Goal: Transaction & Acquisition: Purchase product/service

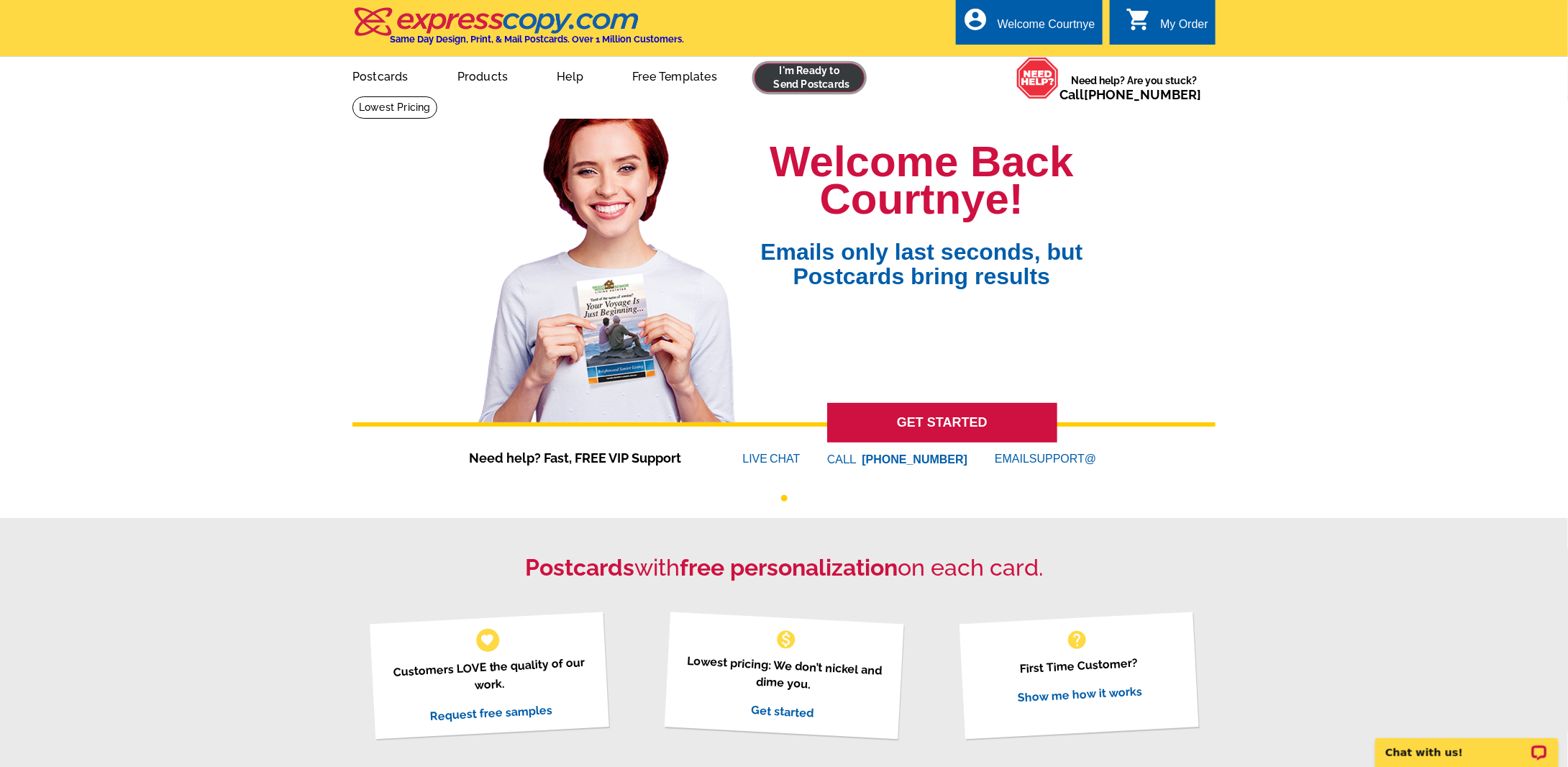
click at [839, 70] on link at bounding box center [809, 78] width 110 height 29
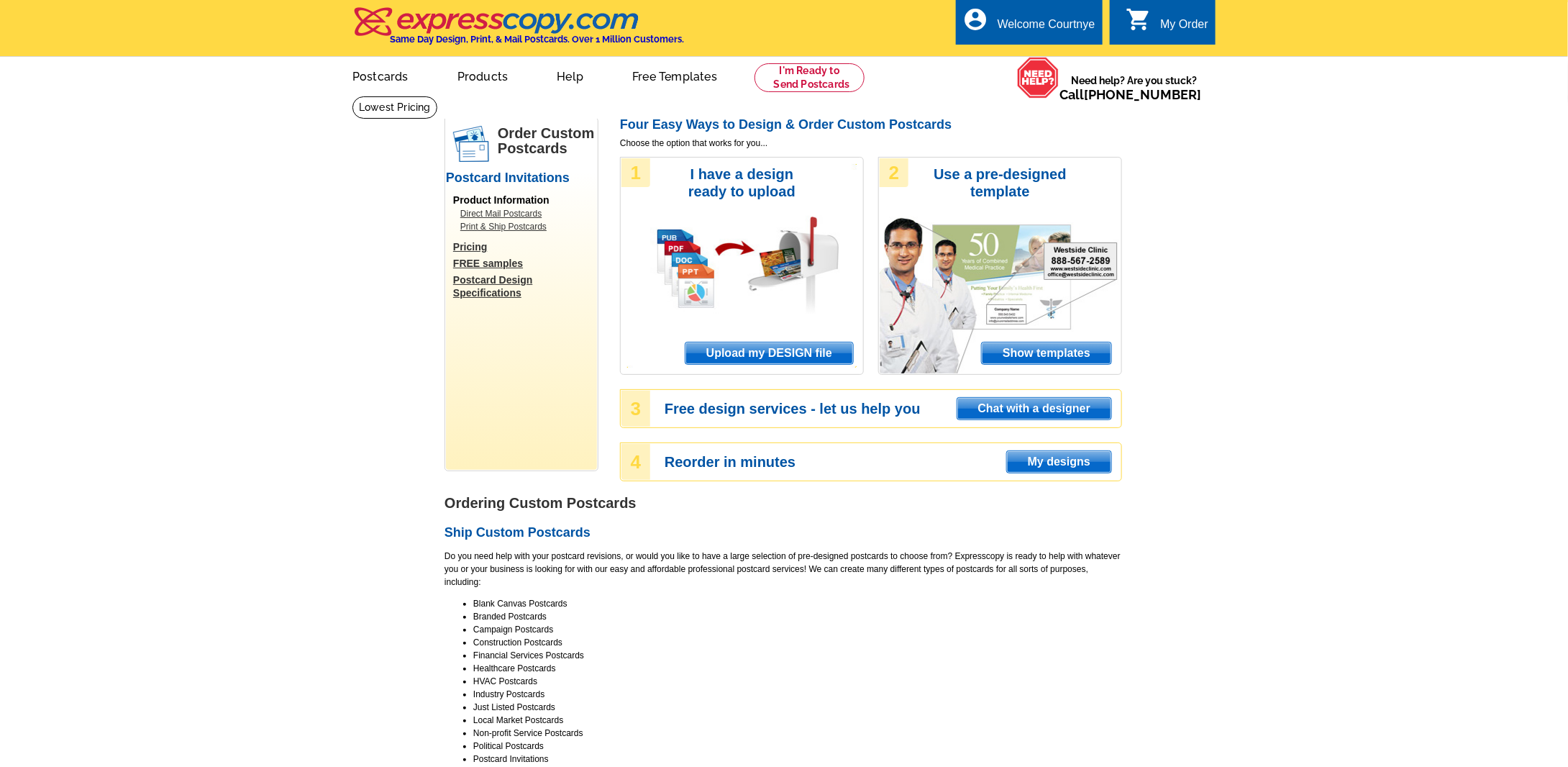
drag, startPoint x: 769, startPoint y: 356, endPoint x: 769, endPoint y: 378, distance: 22.0
click at [769, 356] on span "Upload my DESIGN file" at bounding box center [769, 353] width 167 height 21
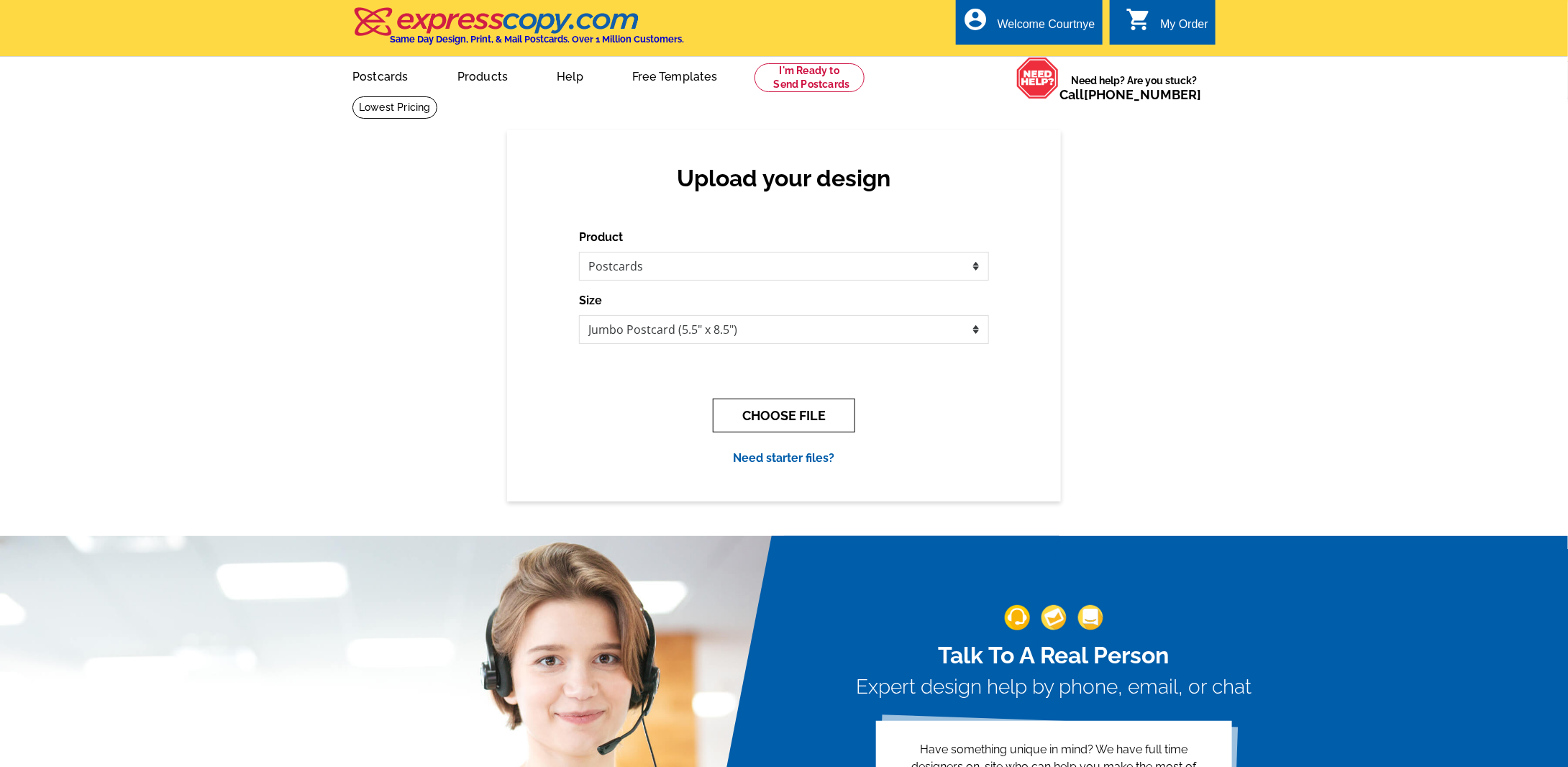
click at [782, 411] on button "CHOOSE FILE" at bounding box center [784, 415] width 142 height 34
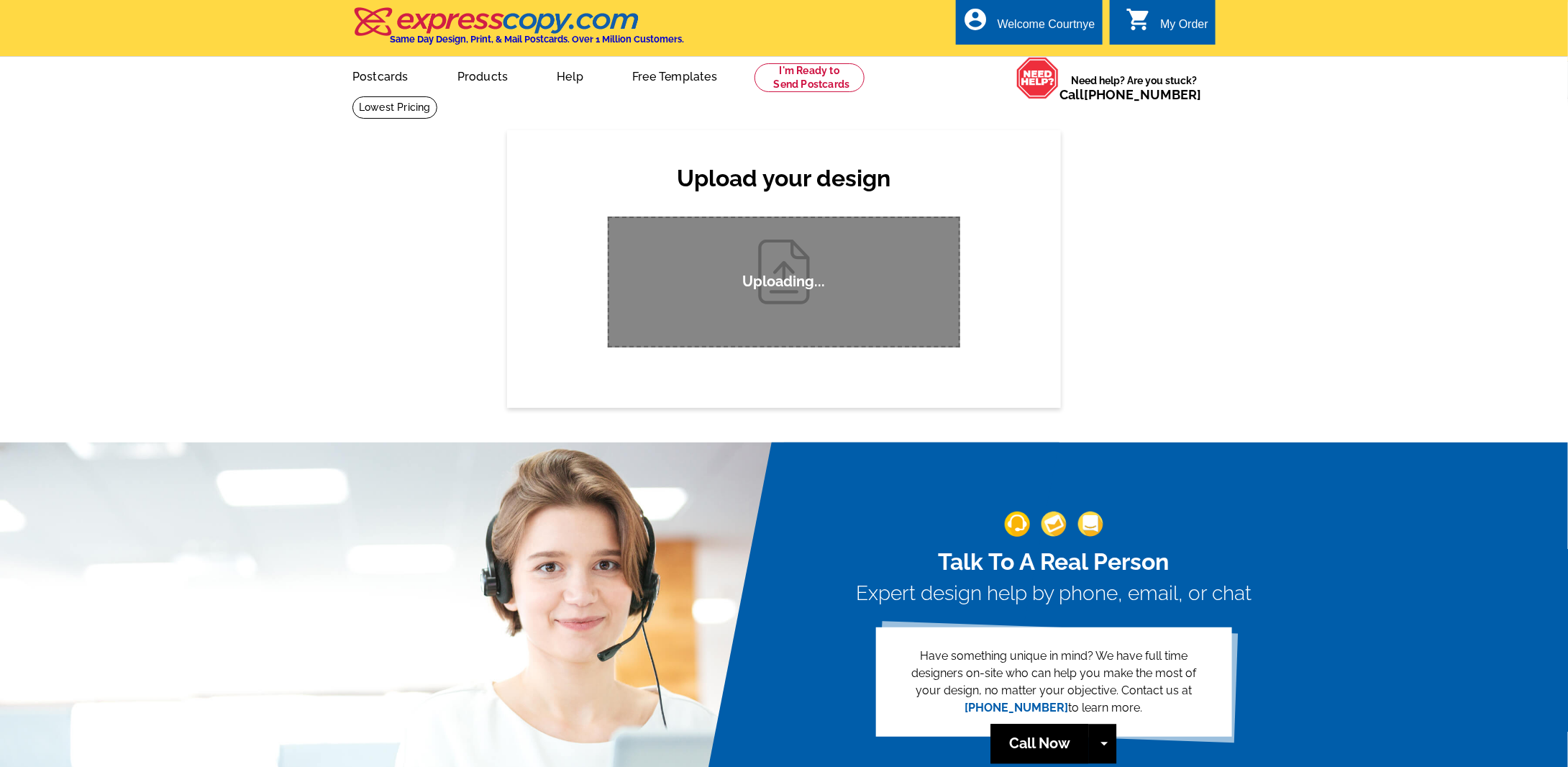
click at [1168, 261] on div "Upload your design Product Please select the type of file... Postcards Business…" at bounding box center [784, 269] width 1568 height 277
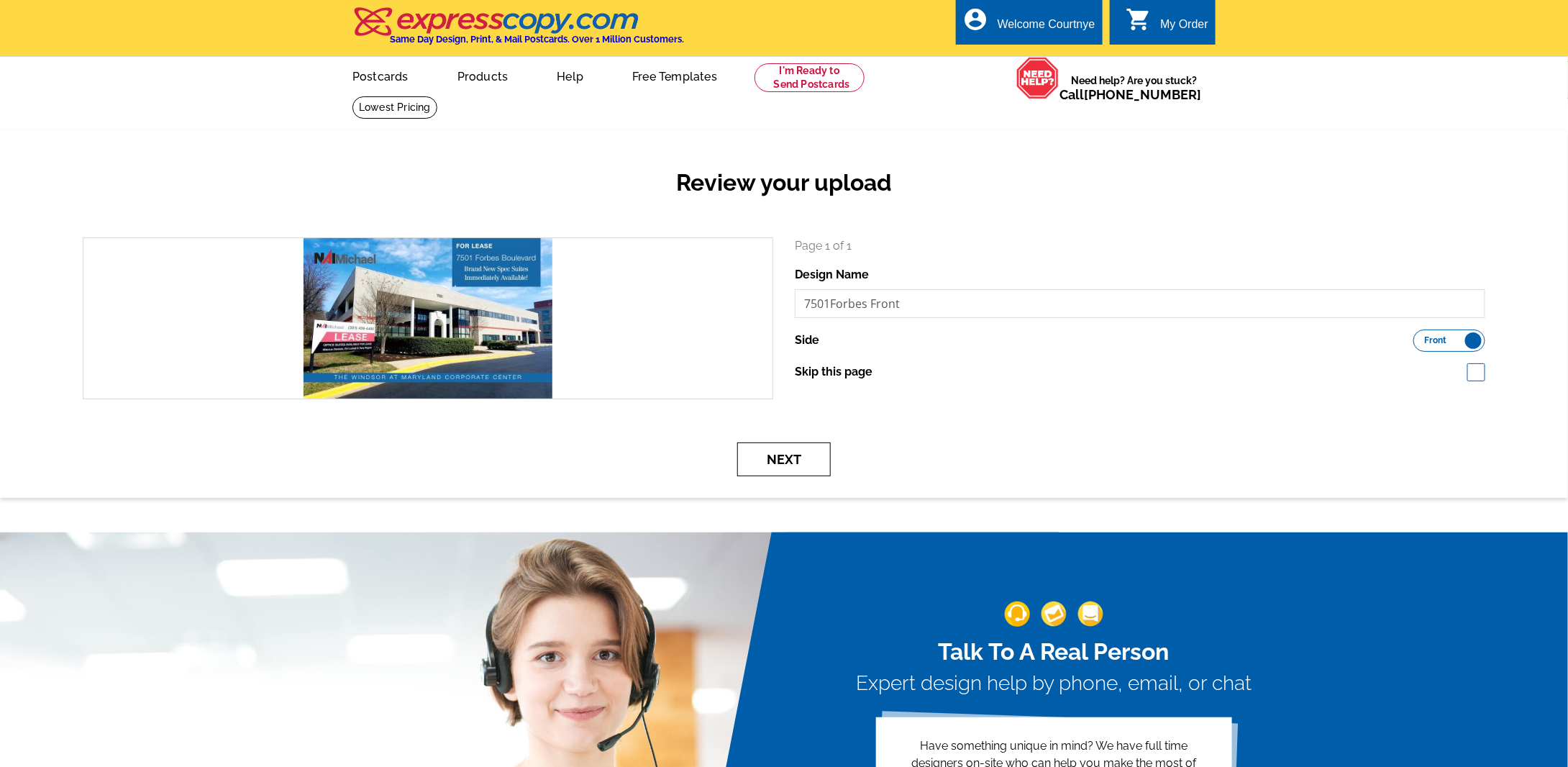
click at [784, 458] on button "Next" at bounding box center [784, 459] width 93 height 34
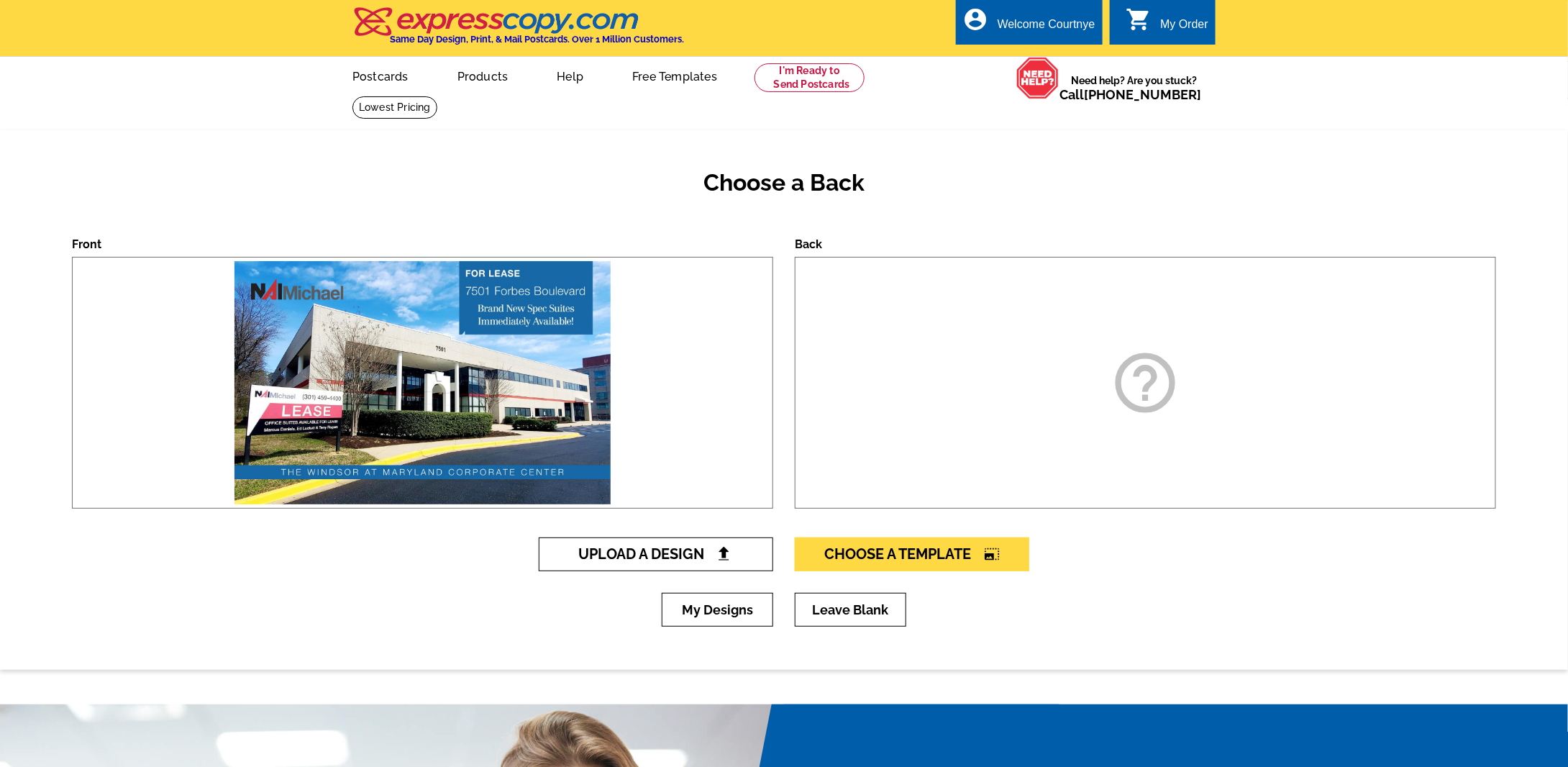
click at [609, 552] on span "Upload A Design" at bounding box center [656, 554] width 154 height 18
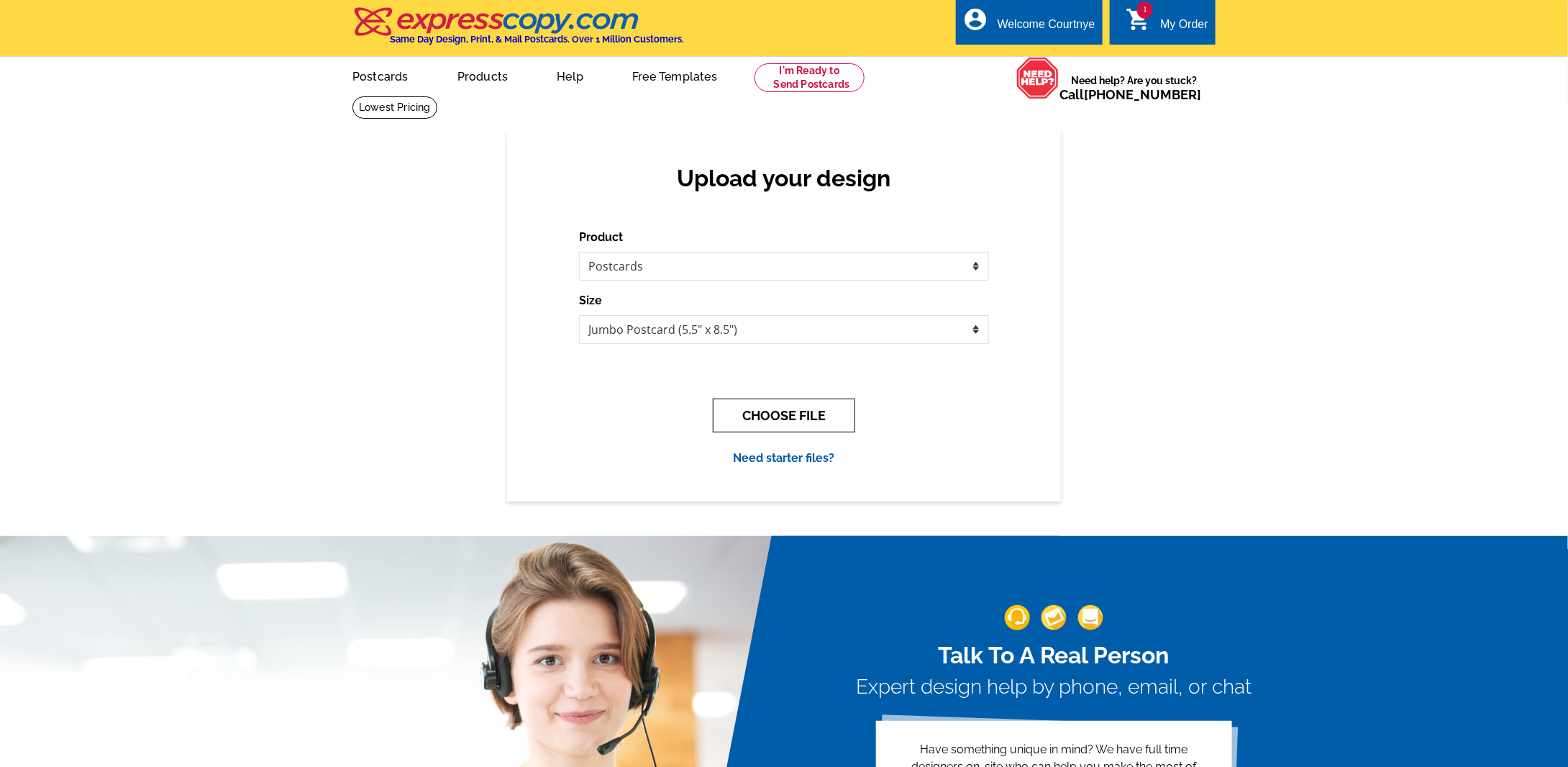
click at [772, 410] on button "CHOOSE FILE" at bounding box center [784, 415] width 142 height 34
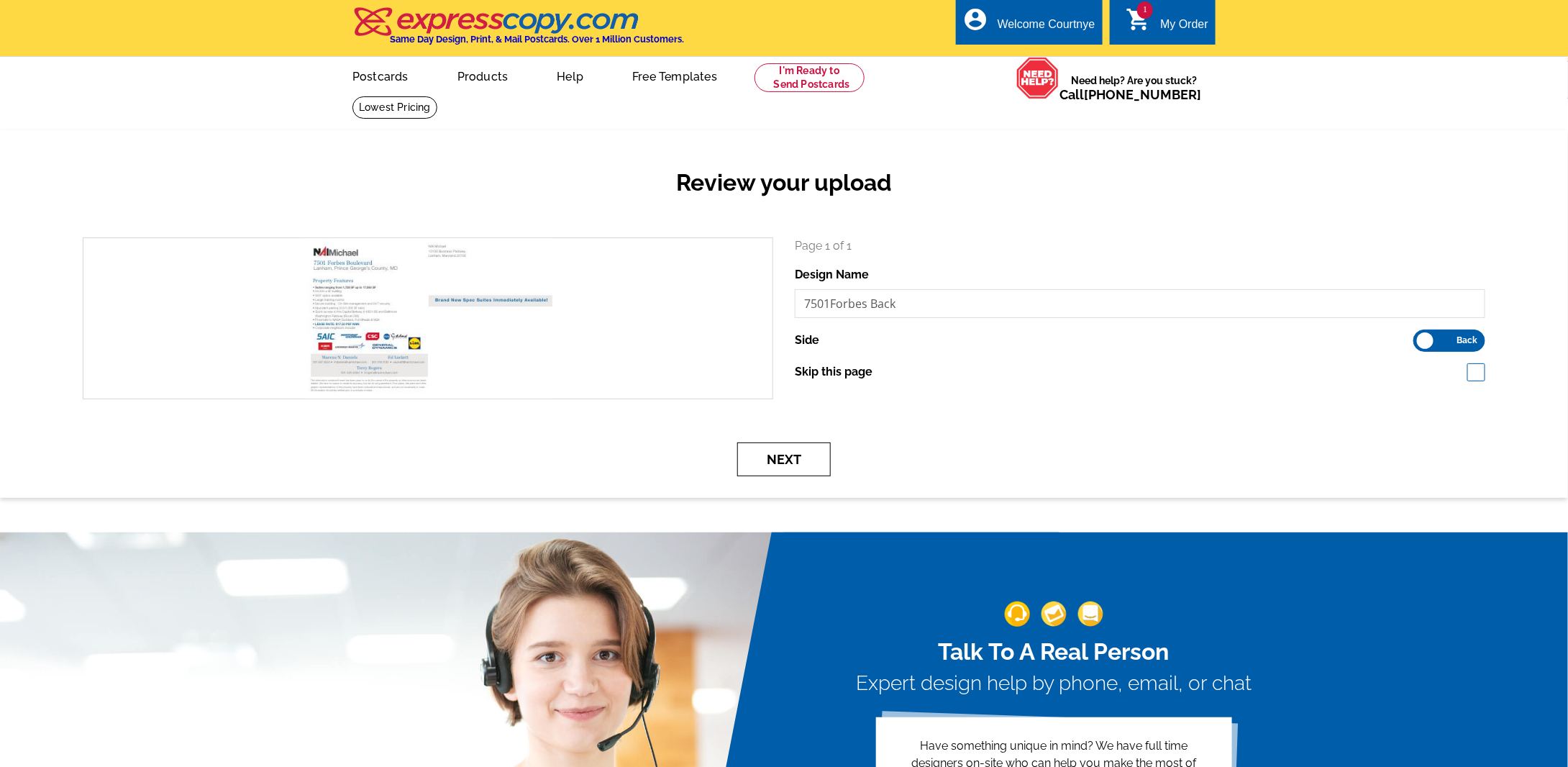
click at [783, 453] on button "Next" at bounding box center [784, 459] width 93 height 34
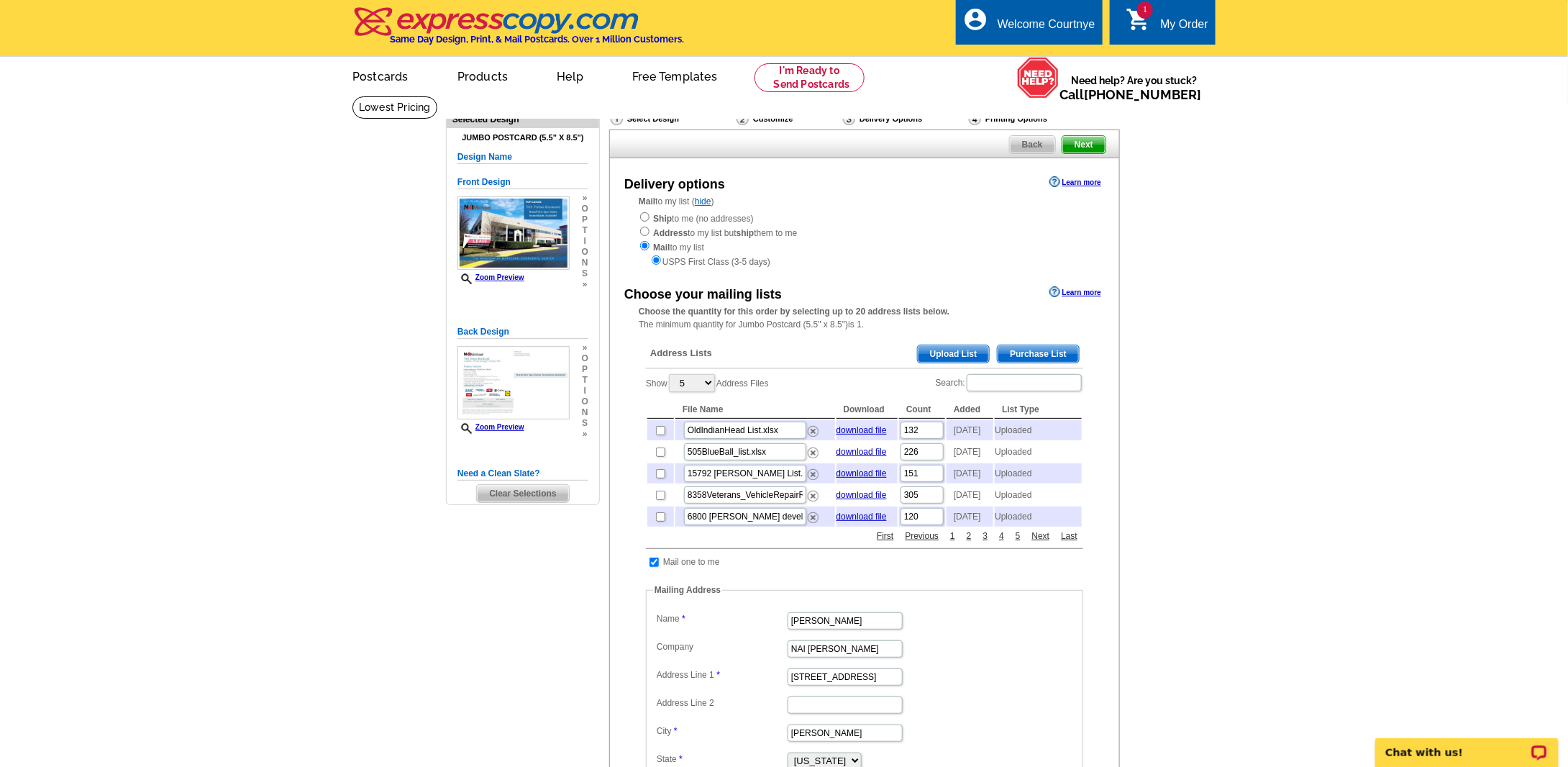
click at [941, 352] on span "Upload List" at bounding box center [953, 354] width 71 height 18
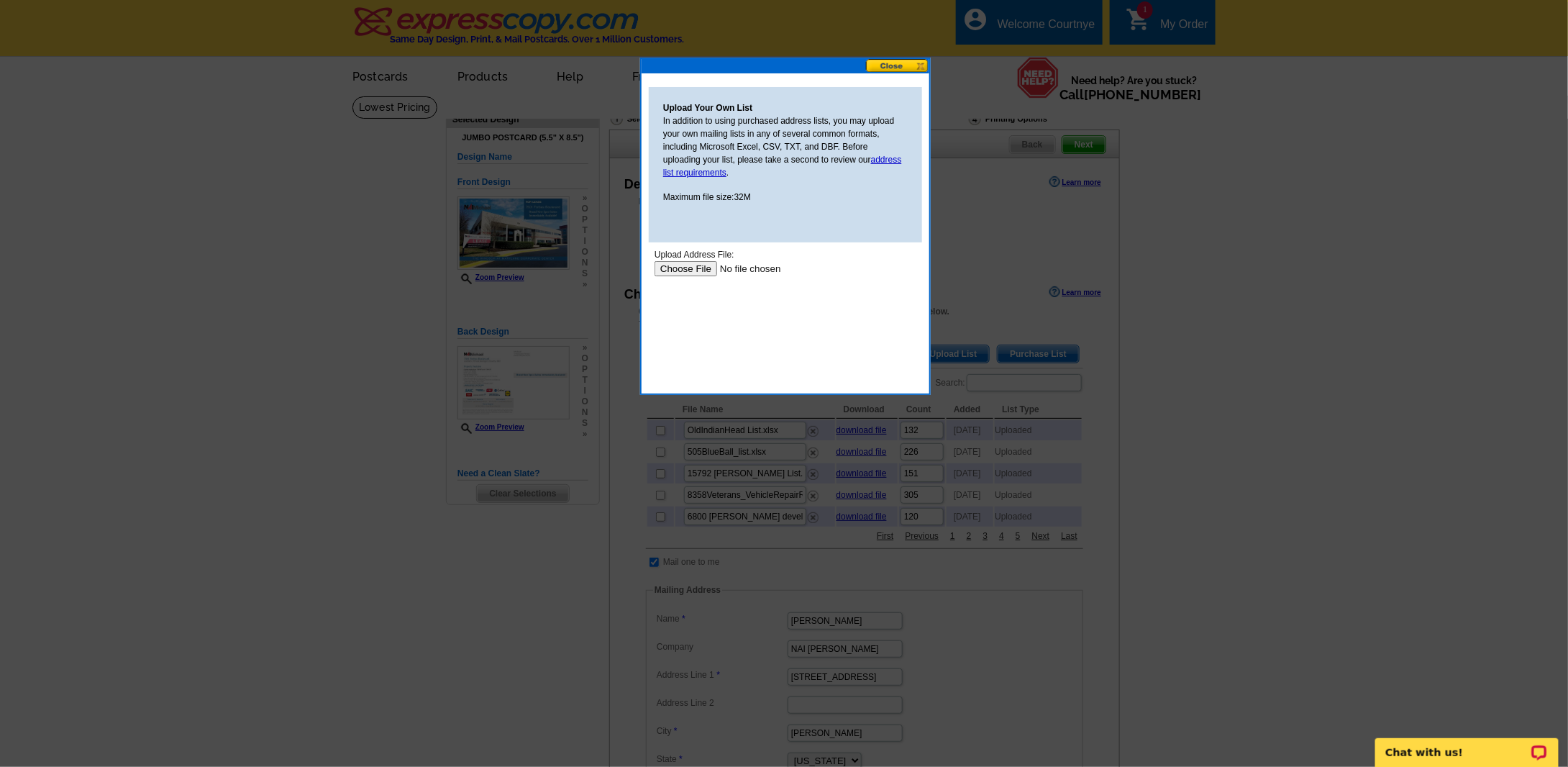
click at [694, 268] on input "file" at bounding box center [745, 268] width 182 height 15
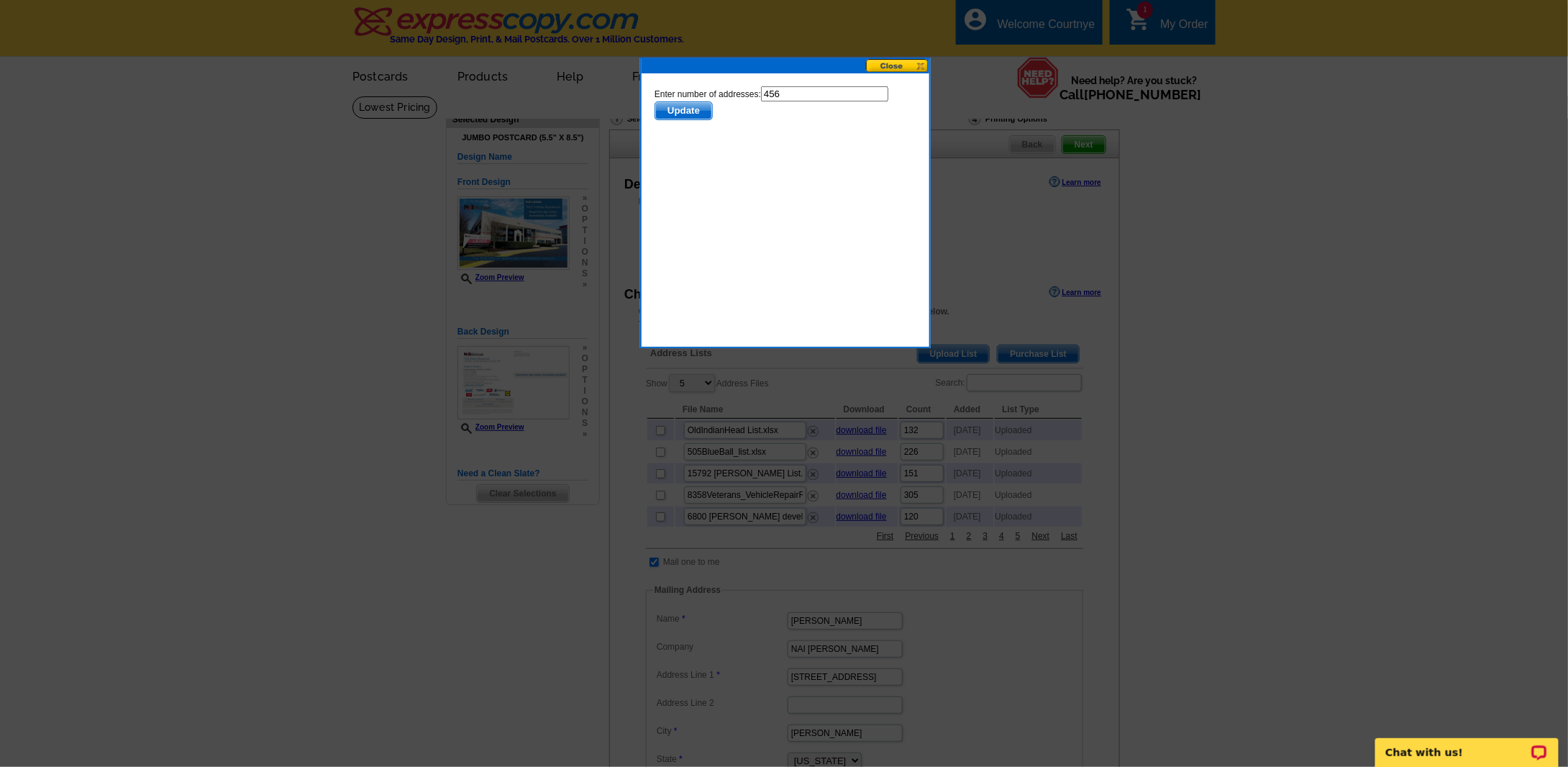
click at [666, 110] on span "Update" at bounding box center [683, 110] width 57 height 18
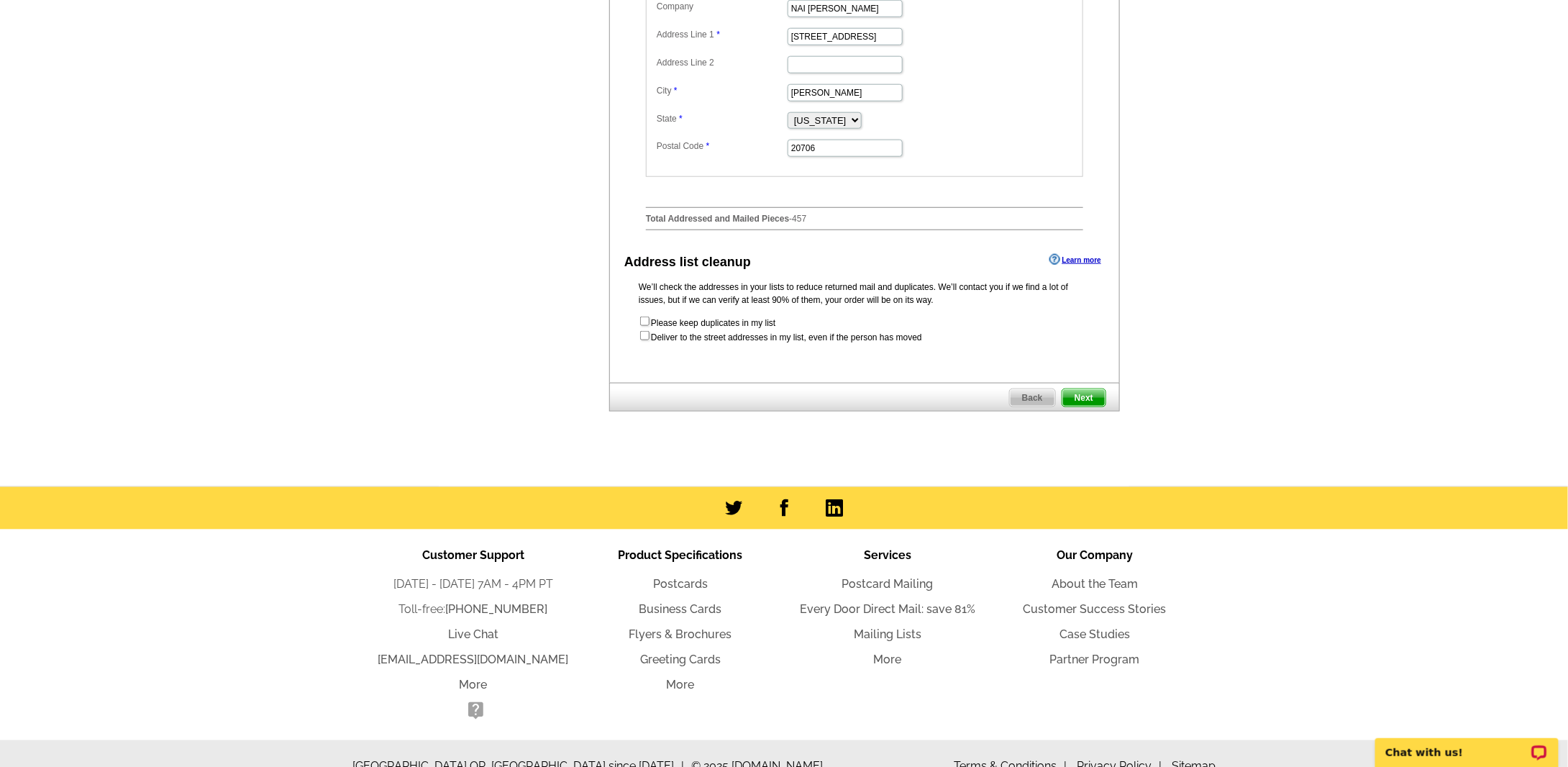
scroll to position [684, 0]
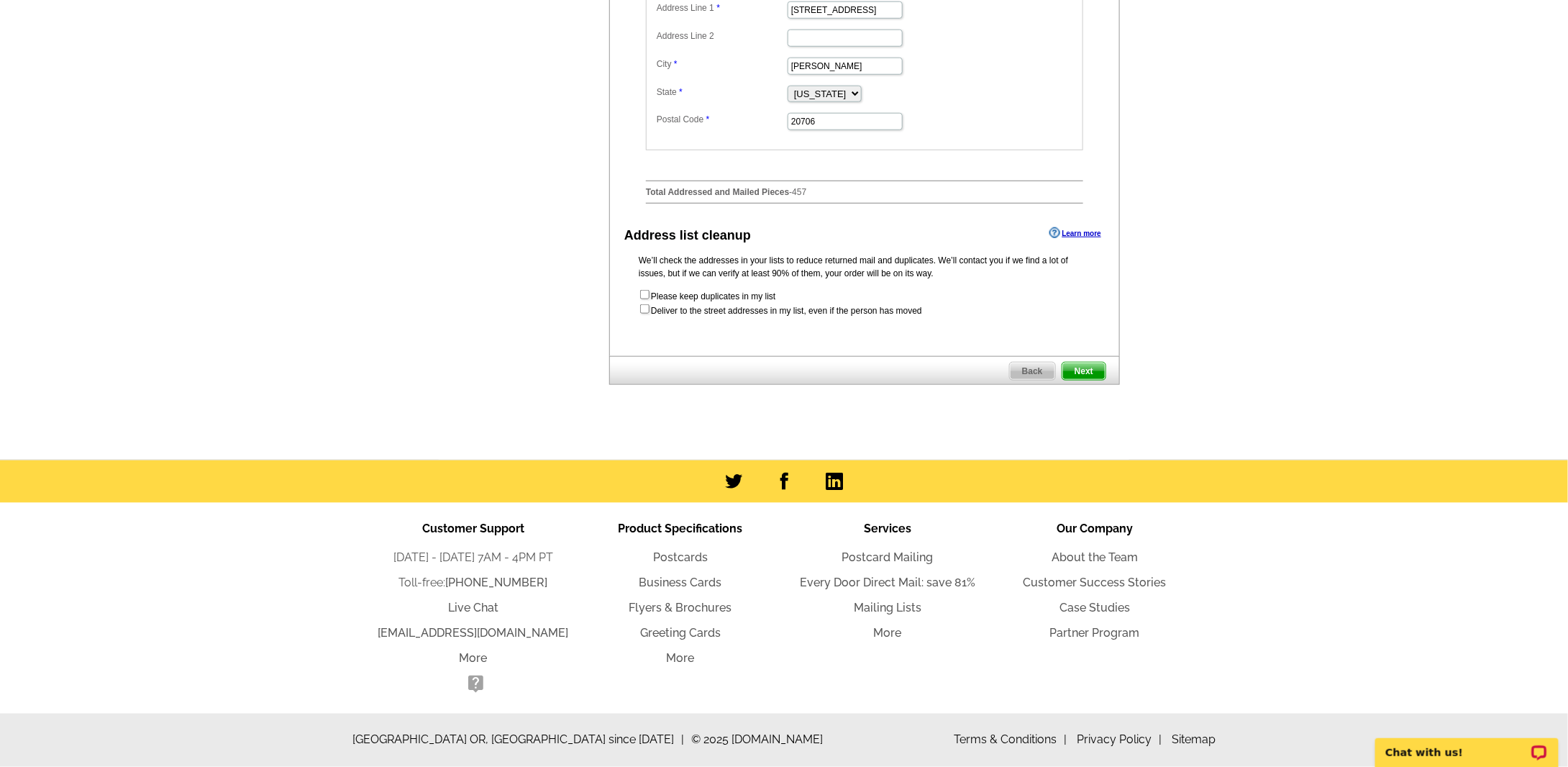
click at [1082, 371] on span "Next" at bounding box center [1084, 371] width 43 height 18
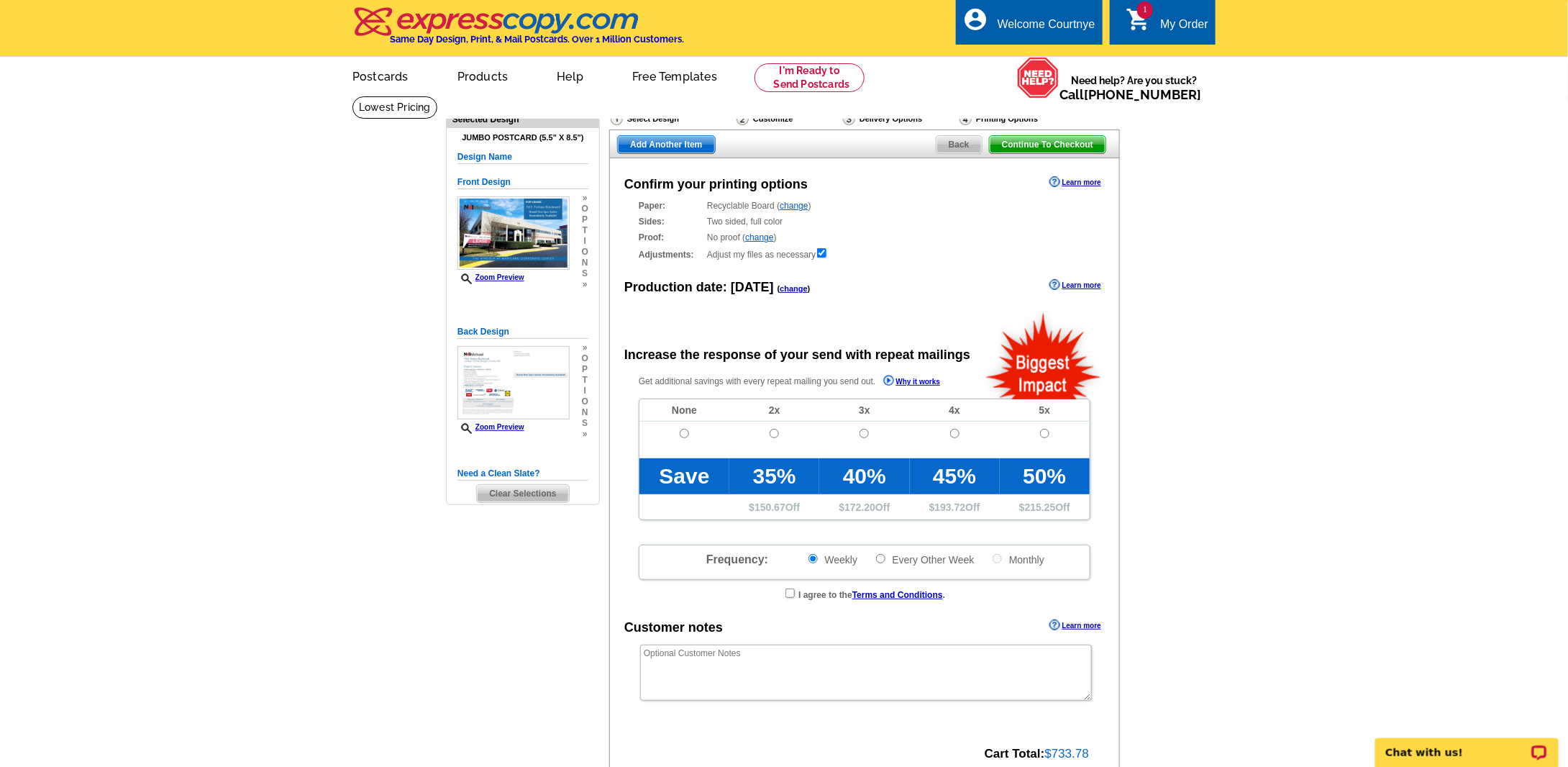
radio input "false"
click at [1234, 222] on main "Need Help? call [PHONE_NUMBER], chat with support, or have our designers make s…" at bounding box center [784, 487] width 1568 height 782
click at [686, 435] on input "radio" at bounding box center [685, 433] width 9 height 9
radio input "true"
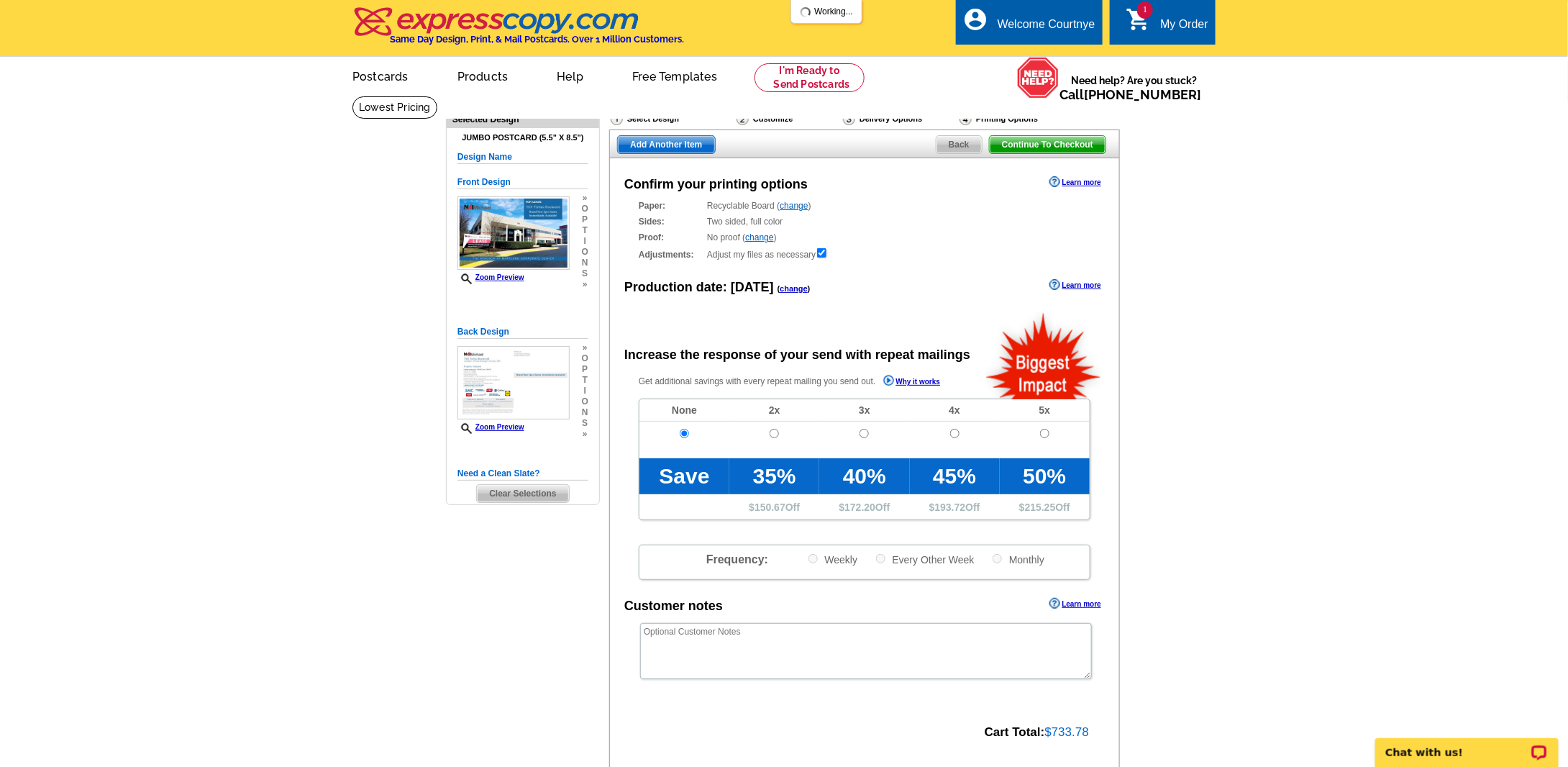
click at [1051, 140] on span "Continue To Checkout" at bounding box center [1047, 144] width 115 height 18
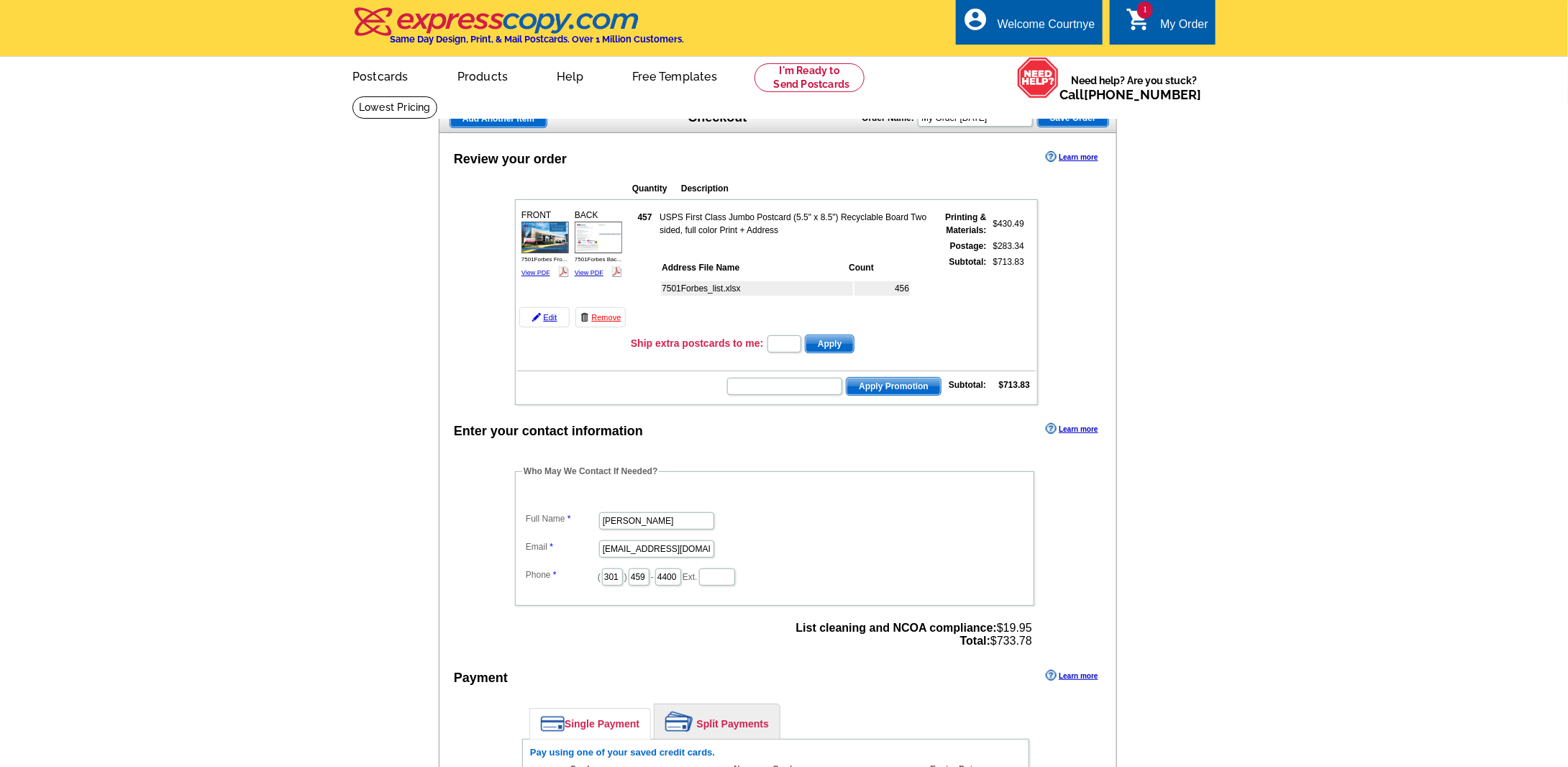
click at [510, 118] on span "Add Another Item" at bounding box center [498, 118] width 96 height 18
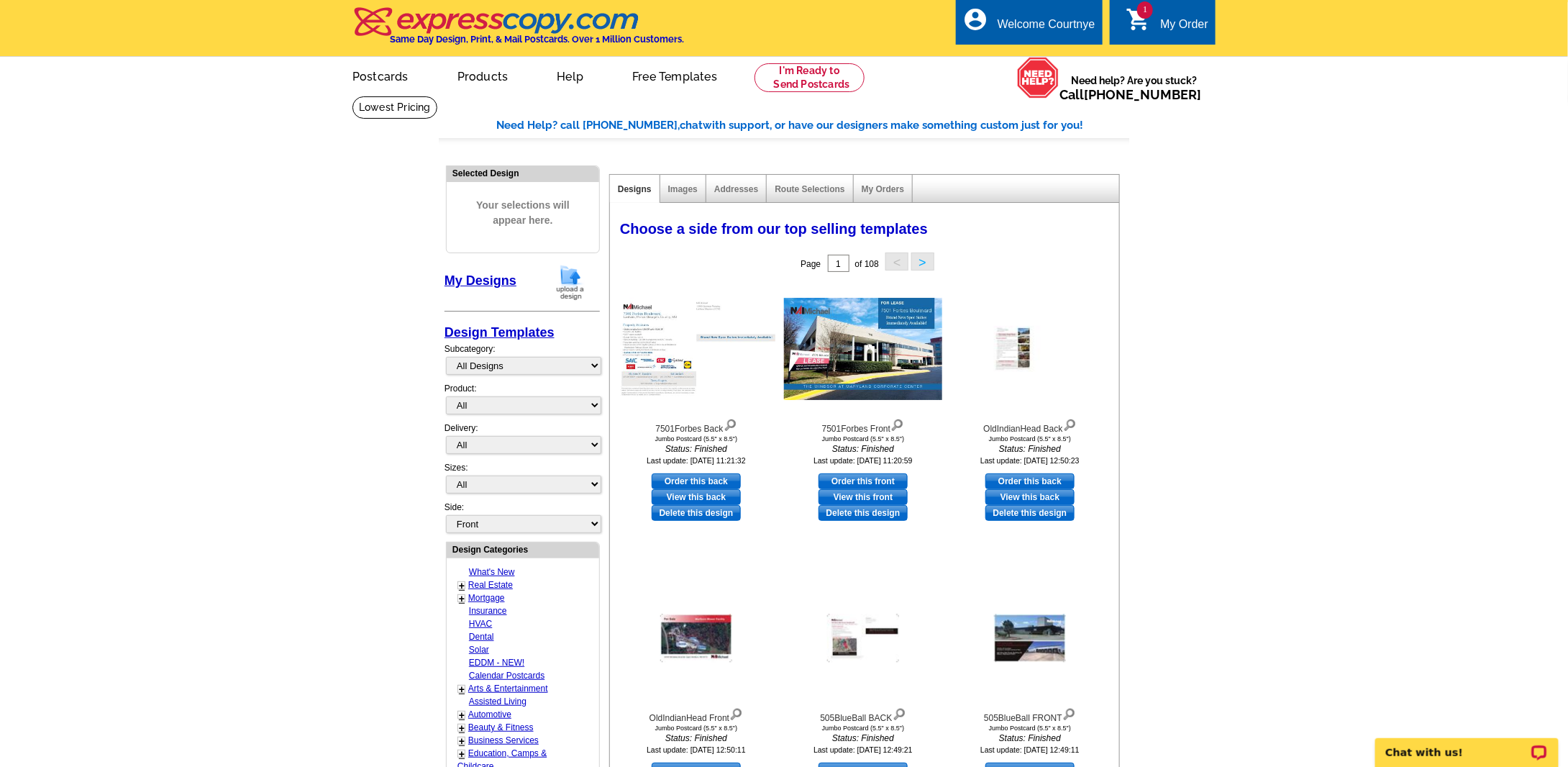
click at [574, 281] on img at bounding box center [570, 283] width 37 height 37
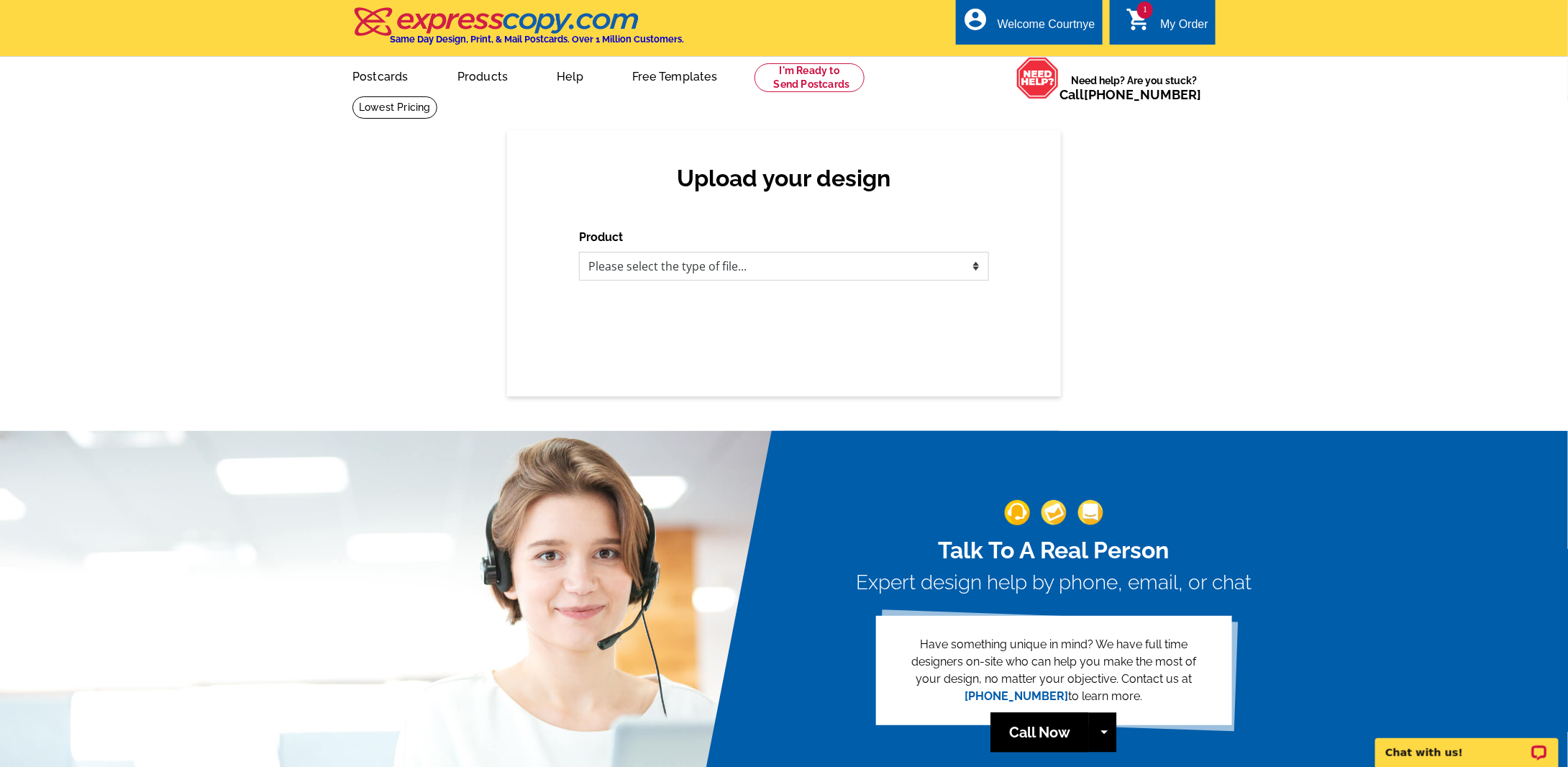
click at [864, 266] on select "Please select the type of file... Postcards Business Cards Letters and flyers G…" at bounding box center [784, 265] width 410 height 29
select select "1"
click at [579, 252] on select "Please select the type of file... Postcards Business Cards Letters and flyers G…" at bounding box center [784, 265] width 410 height 29
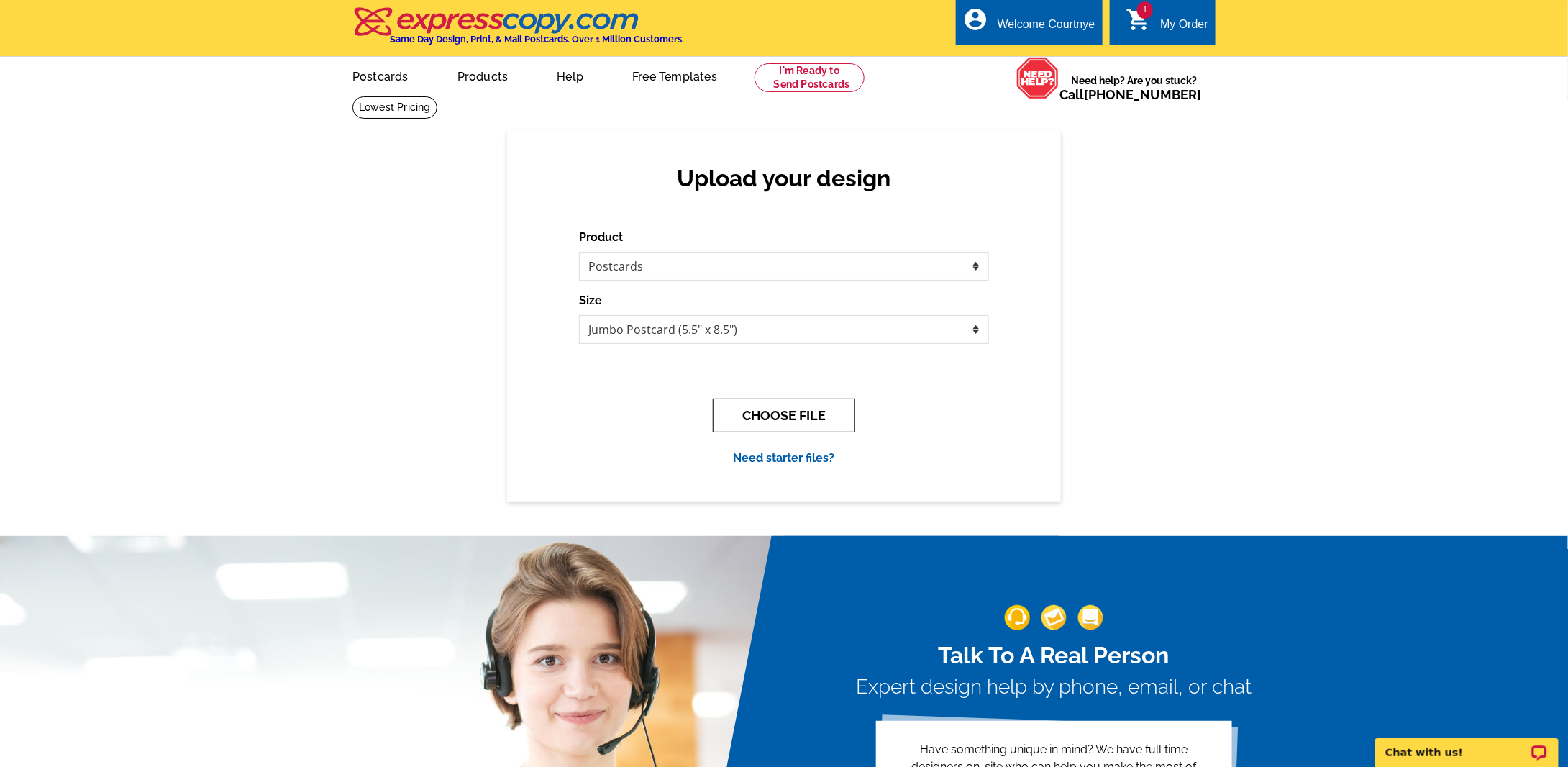
click at [772, 408] on button "CHOOSE FILE" at bounding box center [784, 415] width 142 height 34
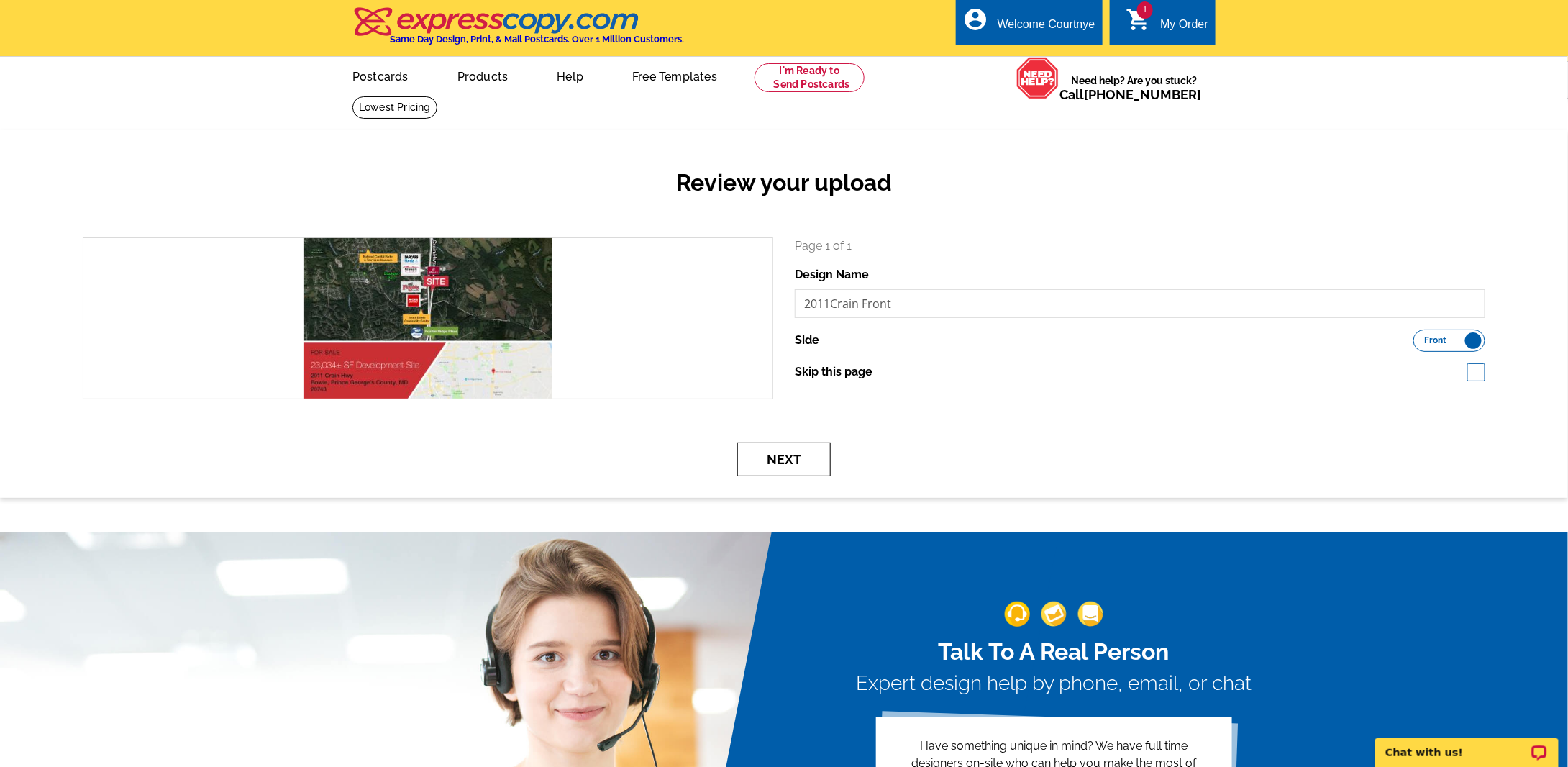
click at [782, 463] on button "Next" at bounding box center [784, 459] width 93 height 34
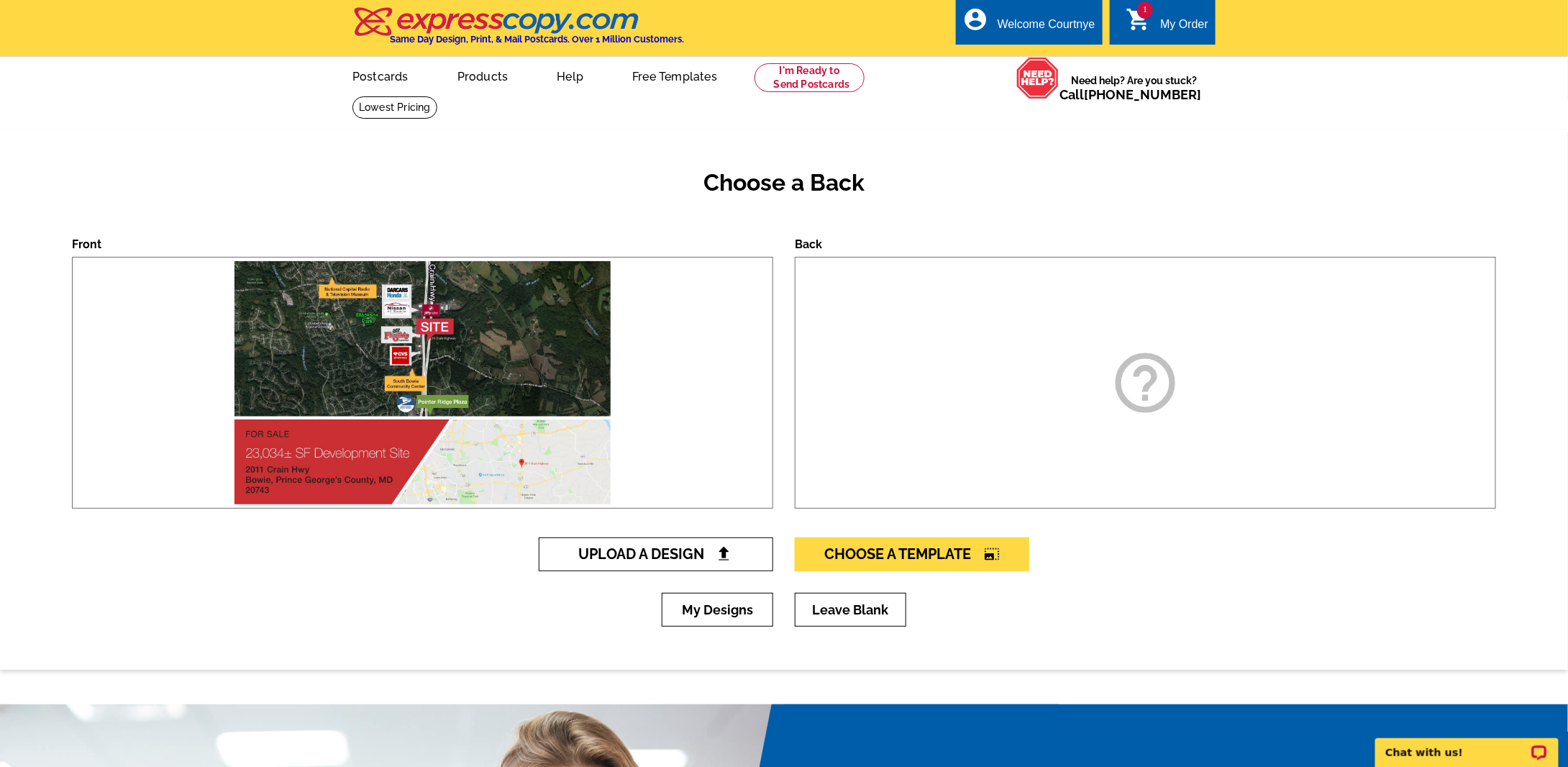
click at [631, 546] on link "Upload A Design" at bounding box center [656, 554] width 235 height 34
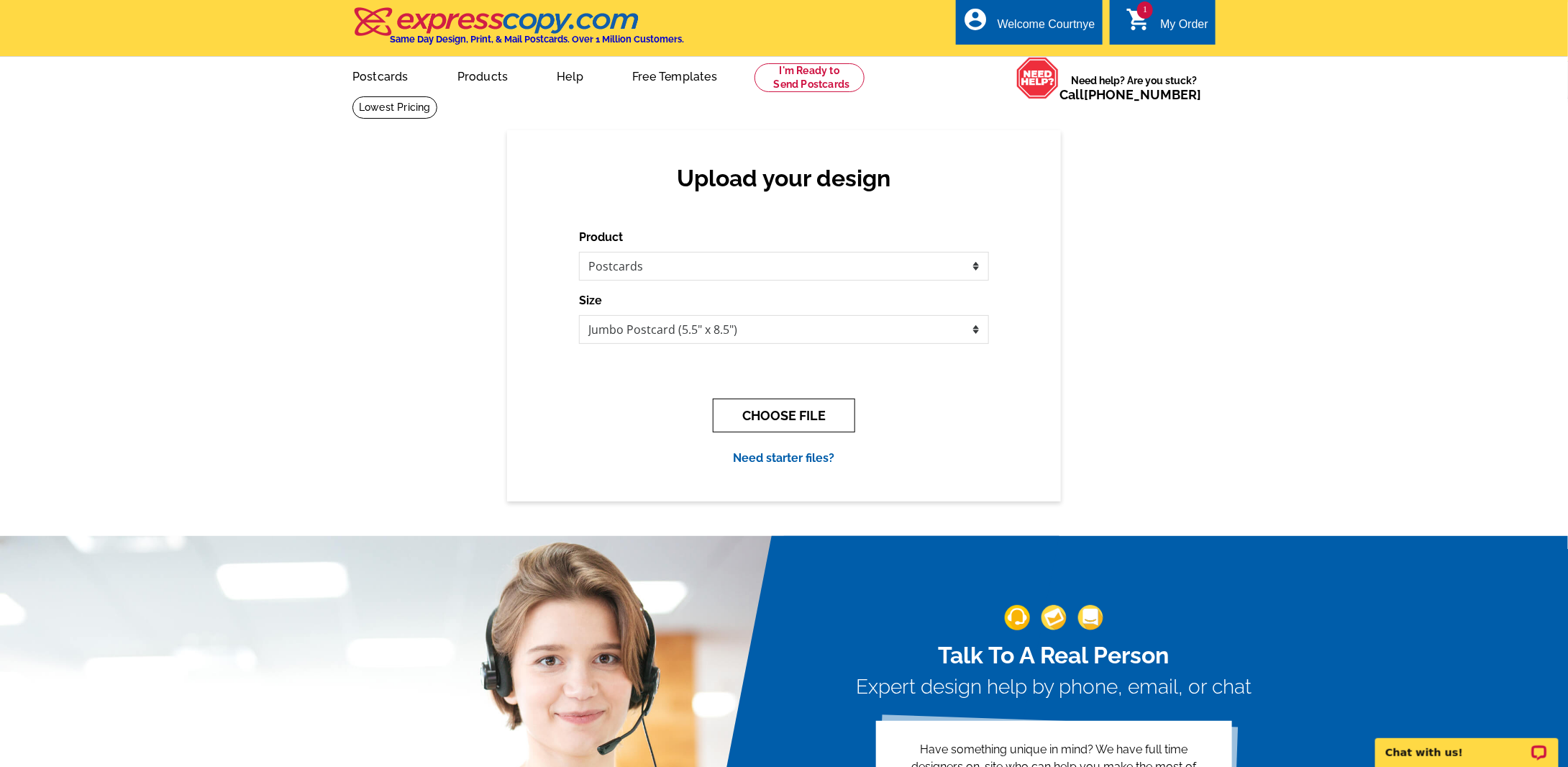
click at [786, 410] on button "CHOOSE FILE" at bounding box center [784, 415] width 142 height 34
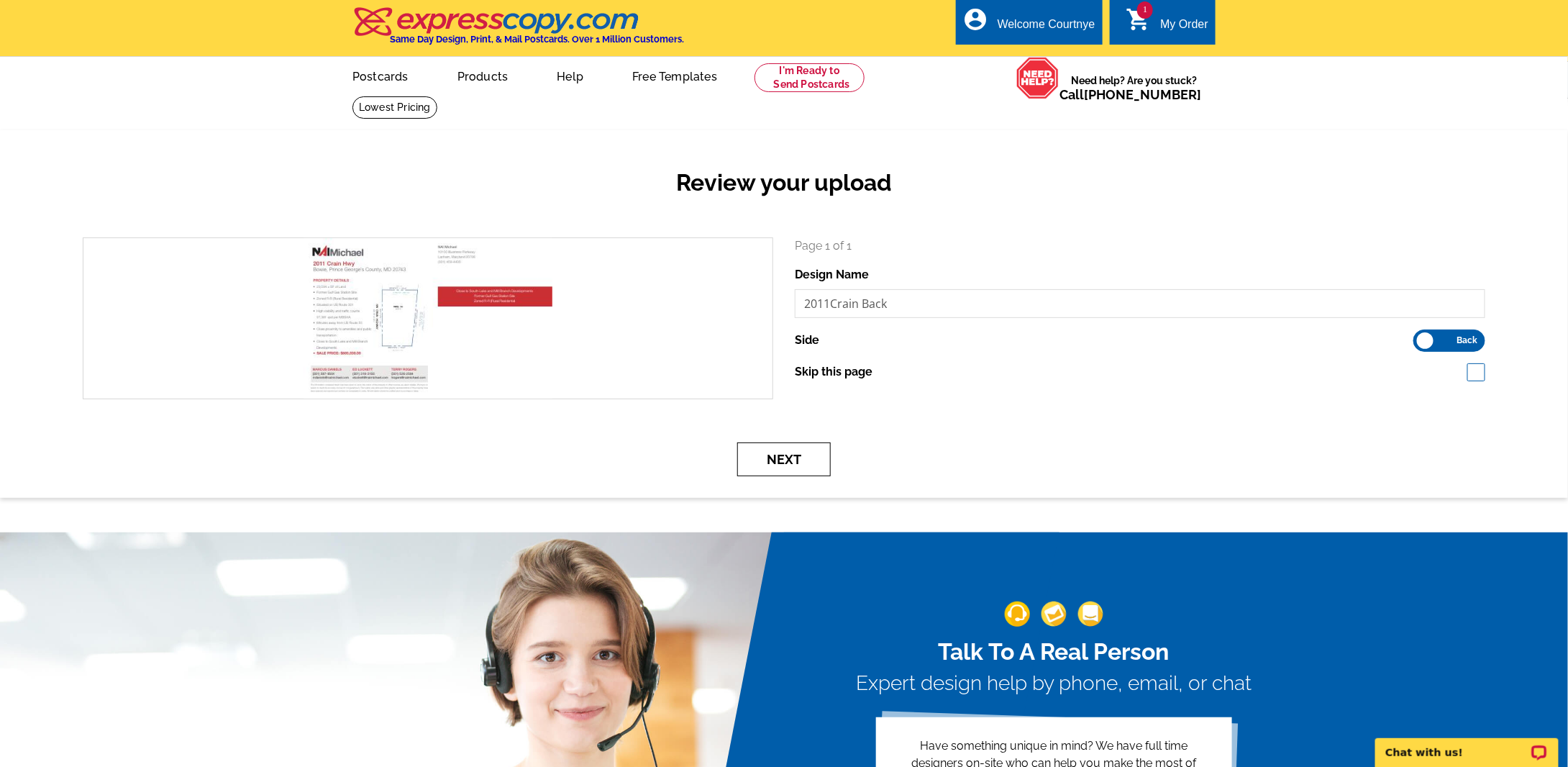
click at [763, 457] on button "Next" at bounding box center [784, 459] width 93 height 34
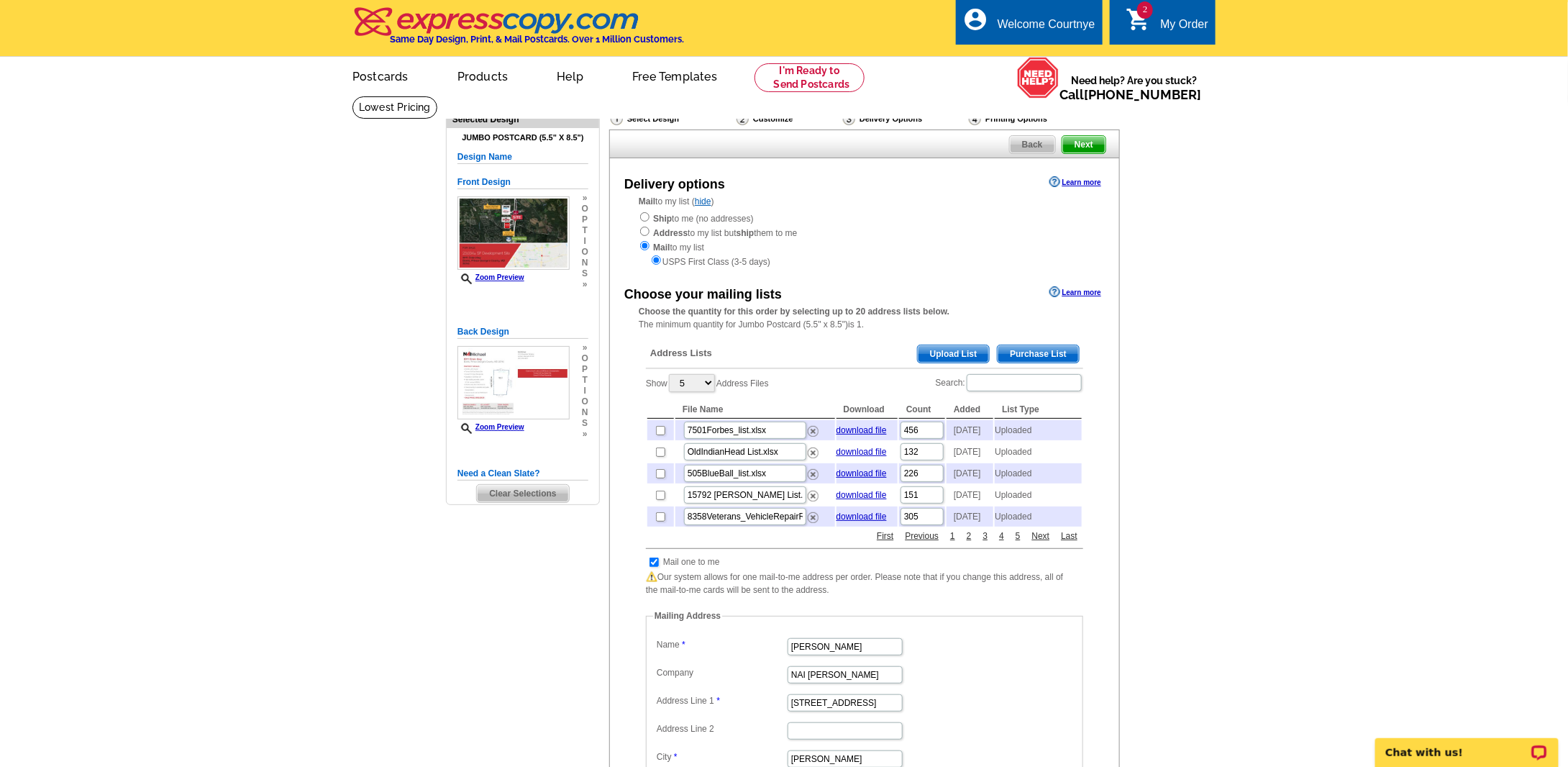
click at [942, 353] on span "Upload List" at bounding box center [953, 354] width 71 height 18
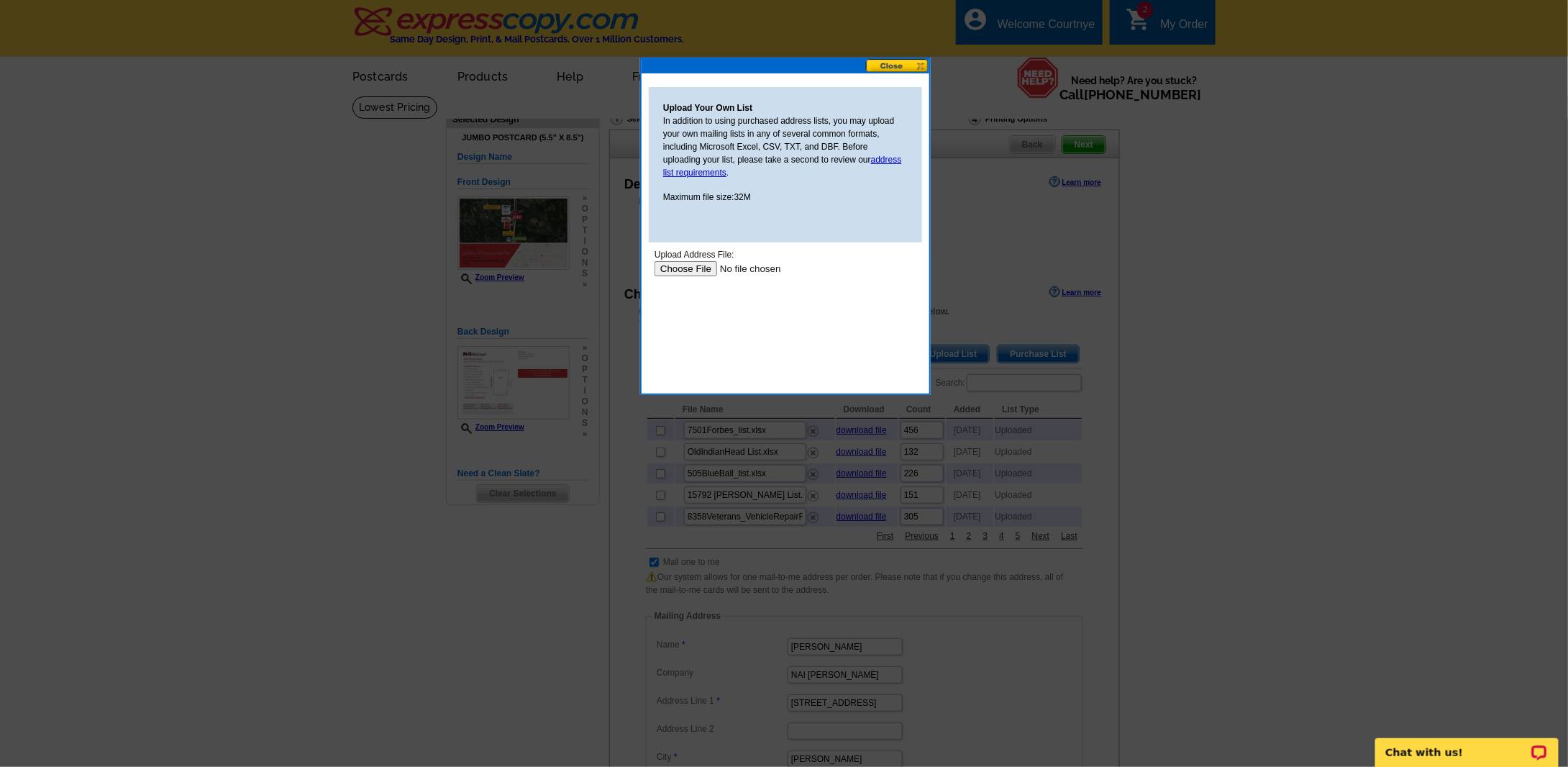
click at [683, 264] on input "file" at bounding box center [745, 268] width 182 height 15
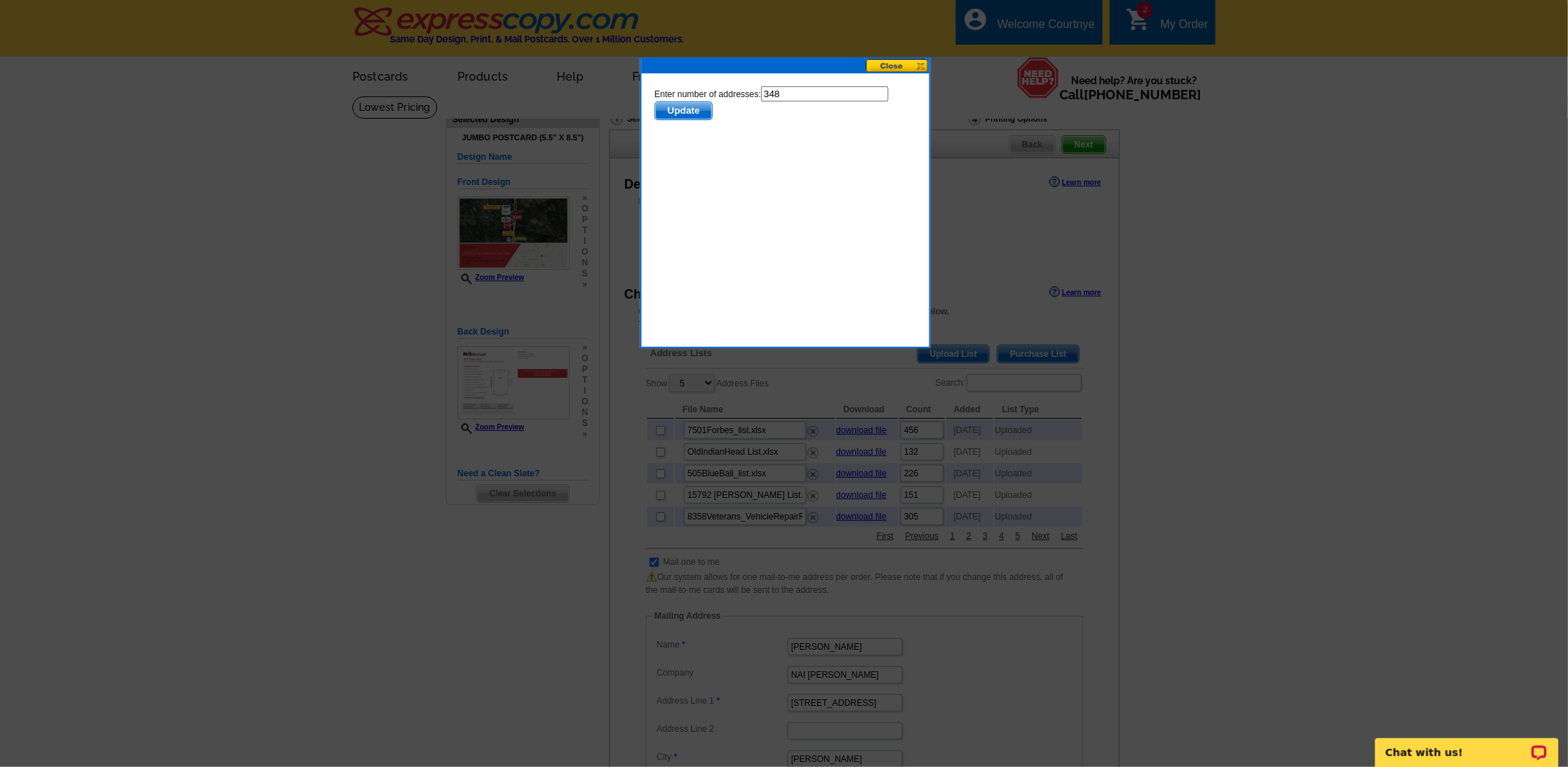
click at [671, 110] on span "Update" at bounding box center [683, 110] width 57 height 18
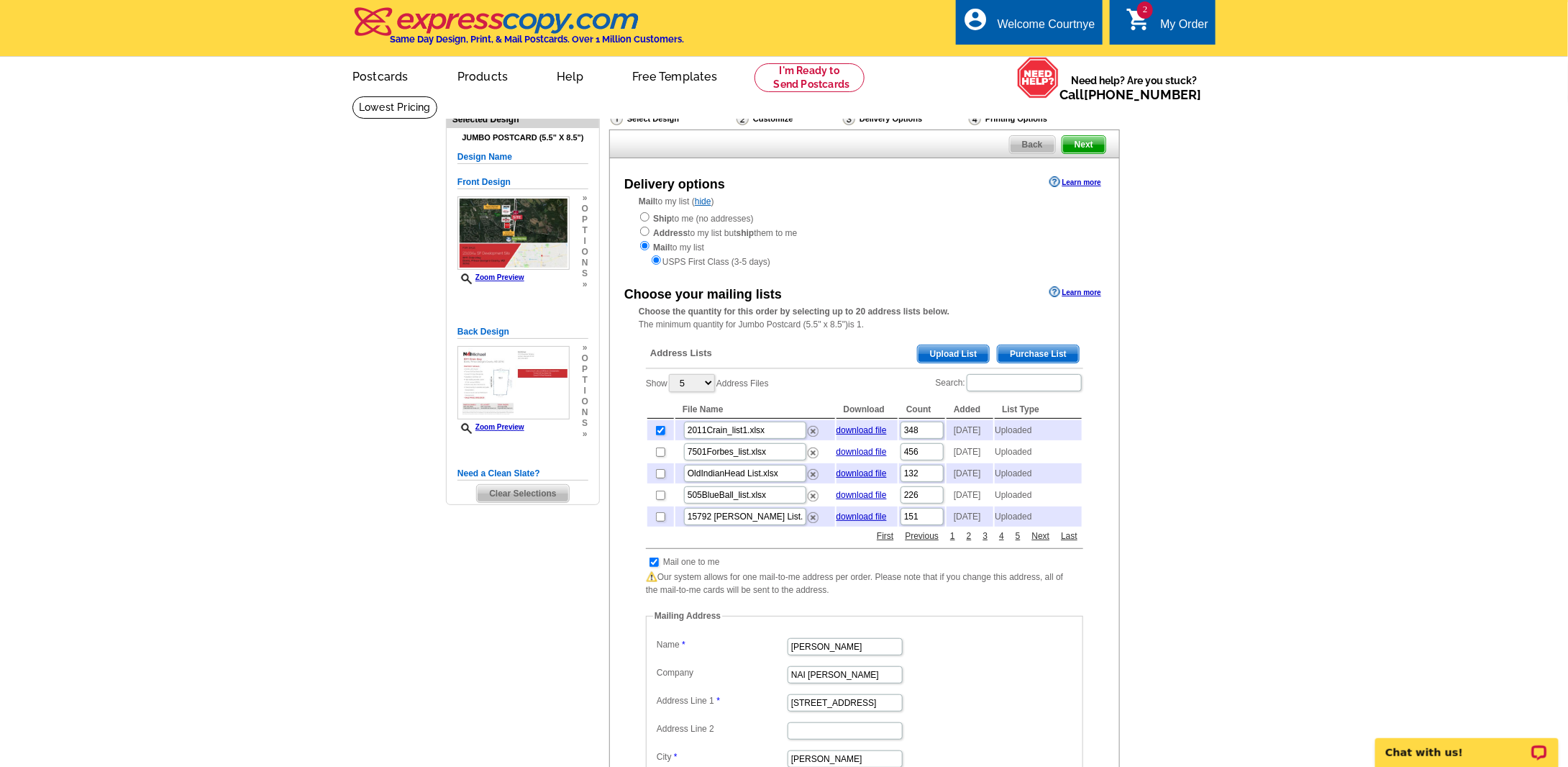
click at [1088, 141] on span "Next" at bounding box center [1084, 144] width 43 height 18
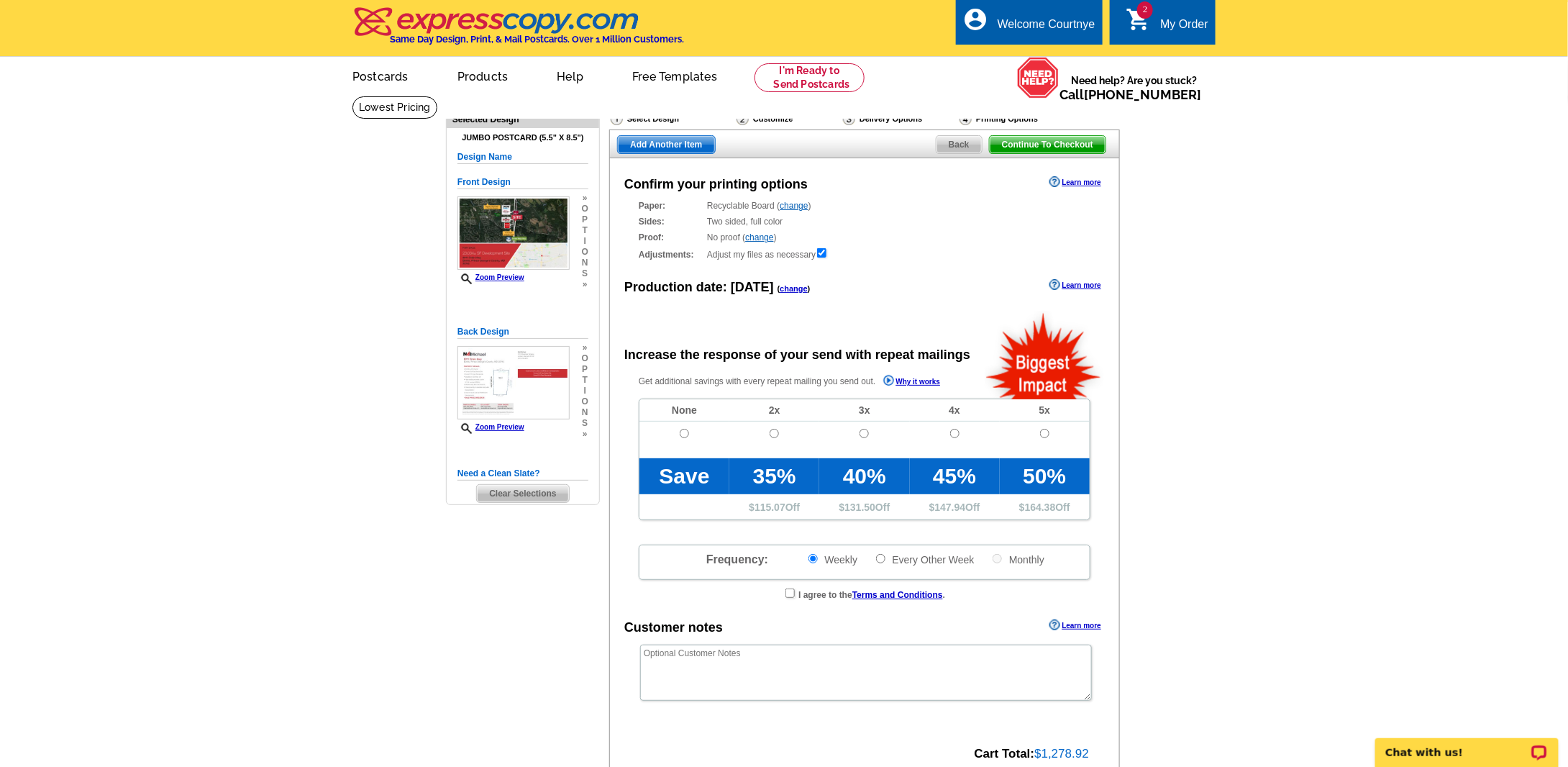
radio input "false"
click at [684, 430] on input "radio" at bounding box center [685, 433] width 9 height 9
radio input "true"
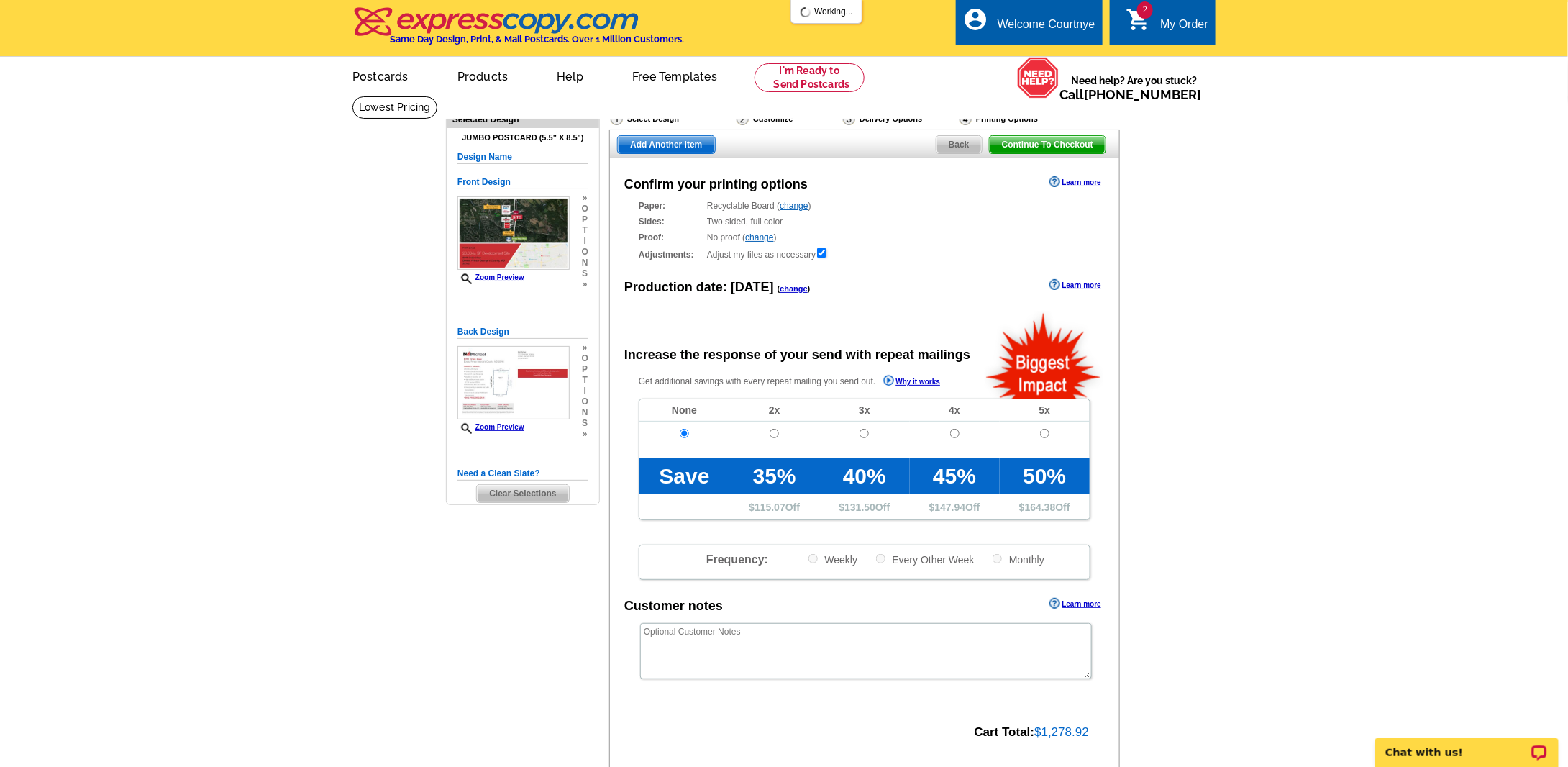
click at [680, 148] on span "Add Another Item" at bounding box center [666, 144] width 96 height 18
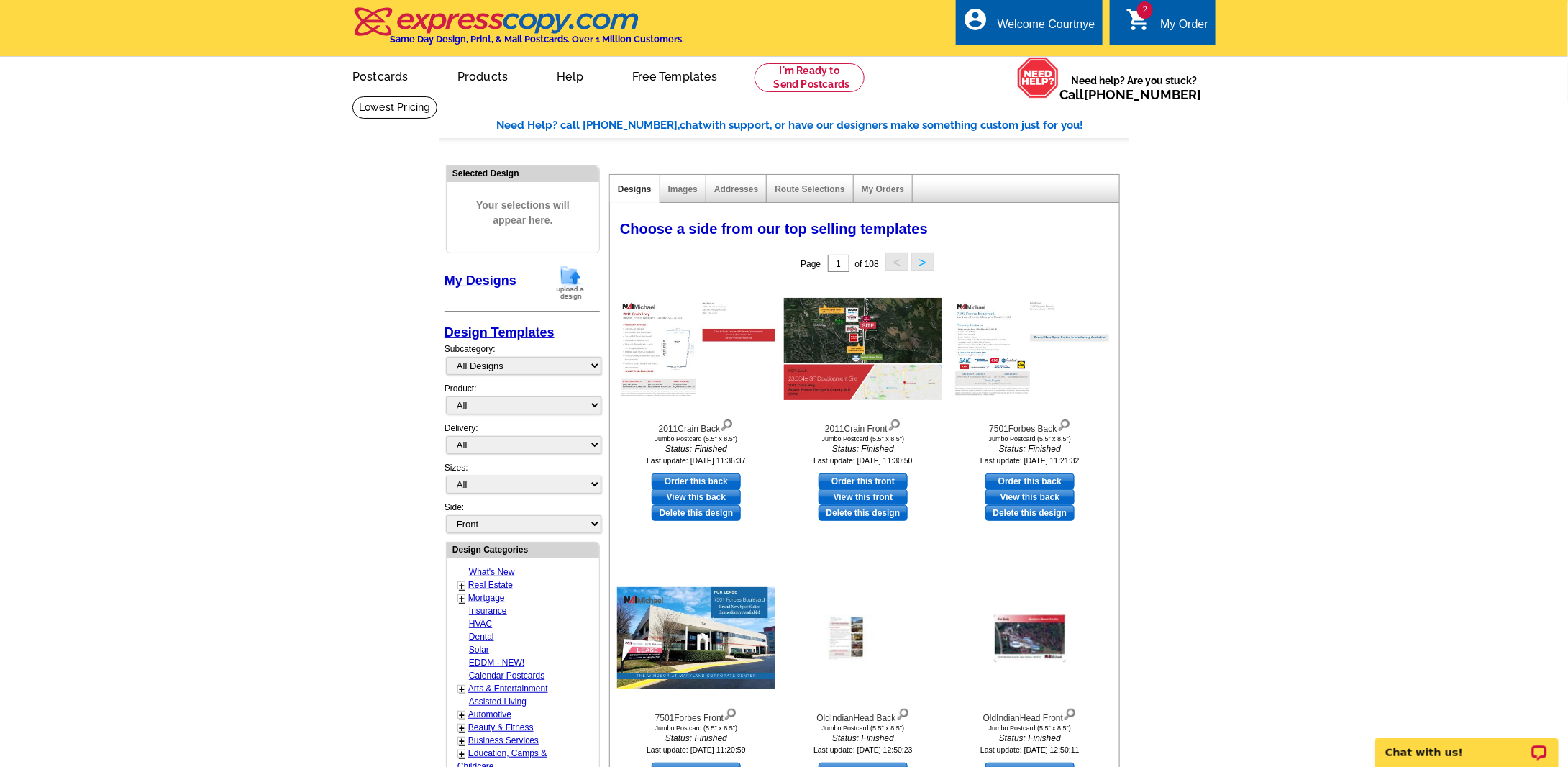
click at [570, 273] on img at bounding box center [570, 283] width 37 height 37
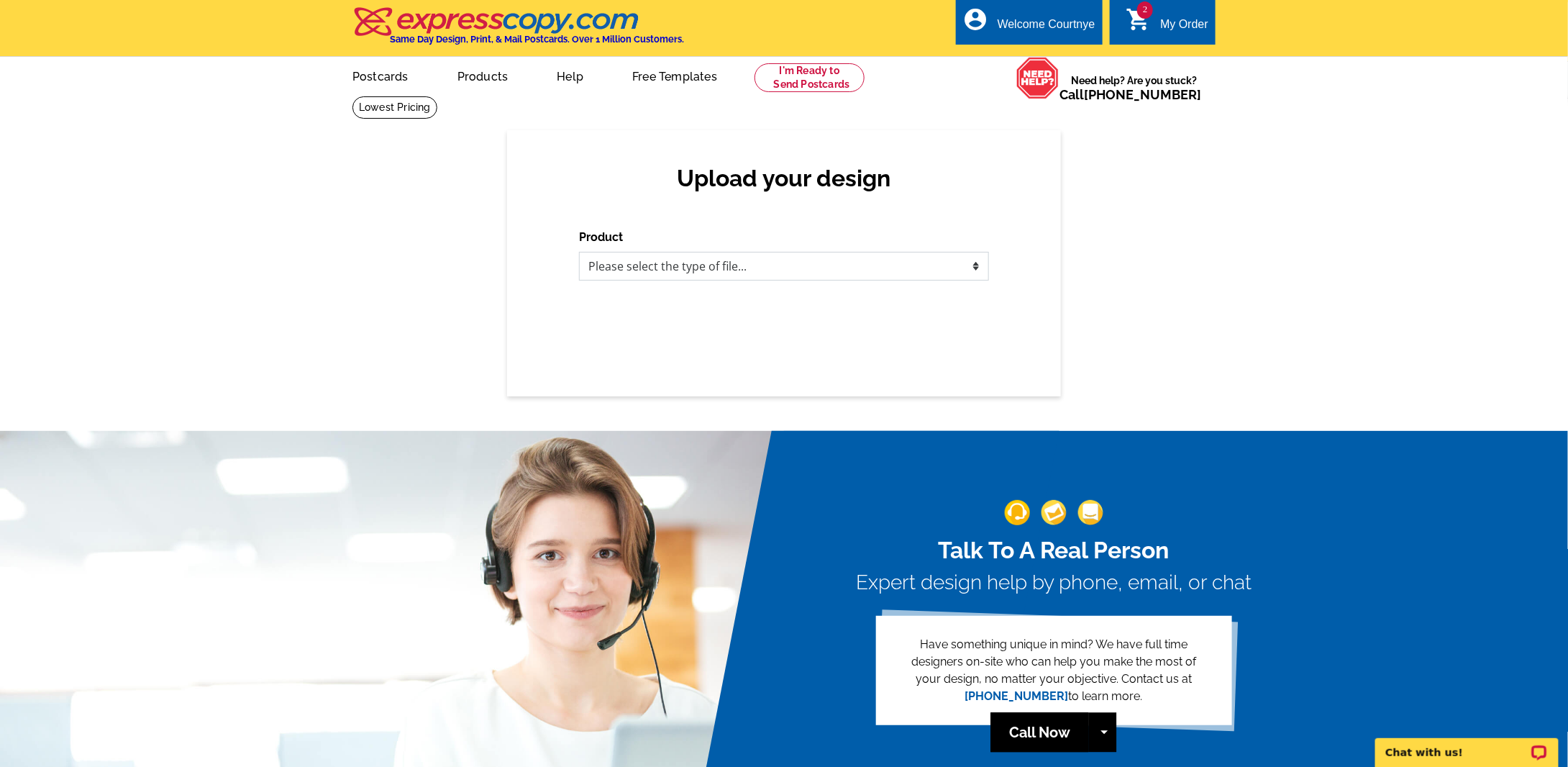
click at [767, 270] on select "Please select the type of file... Postcards Business Cards Letters and flyers G…" at bounding box center [784, 265] width 410 height 29
select select "1"
click at [579, 252] on select "Please select the type of file... Postcards Business Cards Letters and flyers G…" at bounding box center [784, 265] width 410 height 29
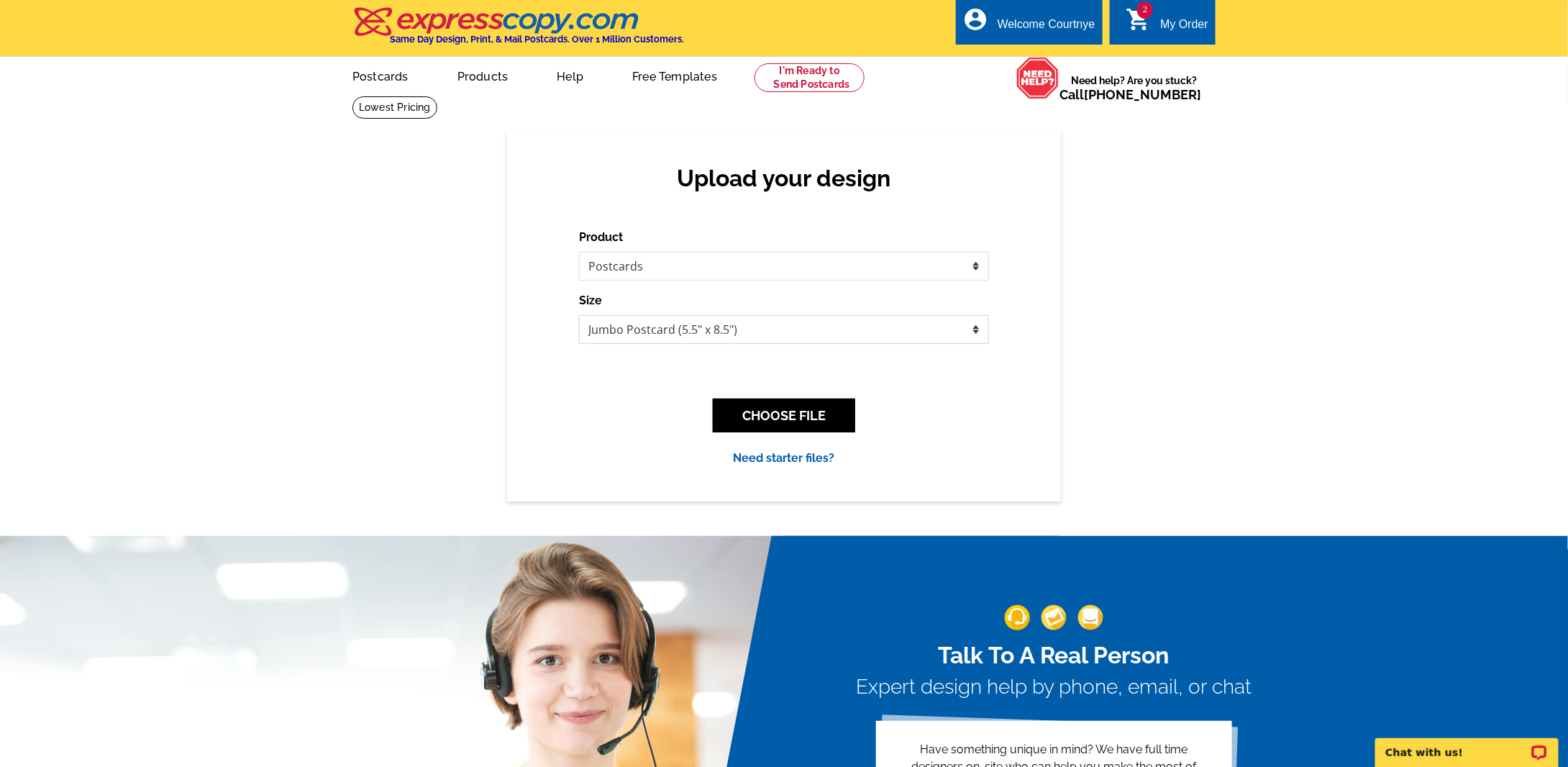
click at [759, 334] on select "Jumbo Postcard (5.5" x 8.5") Regular Postcard (4.25" x 5.6") Panoramic Postcard…" at bounding box center [784, 329] width 410 height 29
select select "3"
click at [579, 316] on select "Jumbo Postcard (5.5" x 8.5") Regular Postcard (4.25" x 5.6") Panoramic Postcard…" at bounding box center [784, 329] width 410 height 29
click at [820, 422] on button "CHOOSE FILE" at bounding box center [784, 415] width 142 height 34
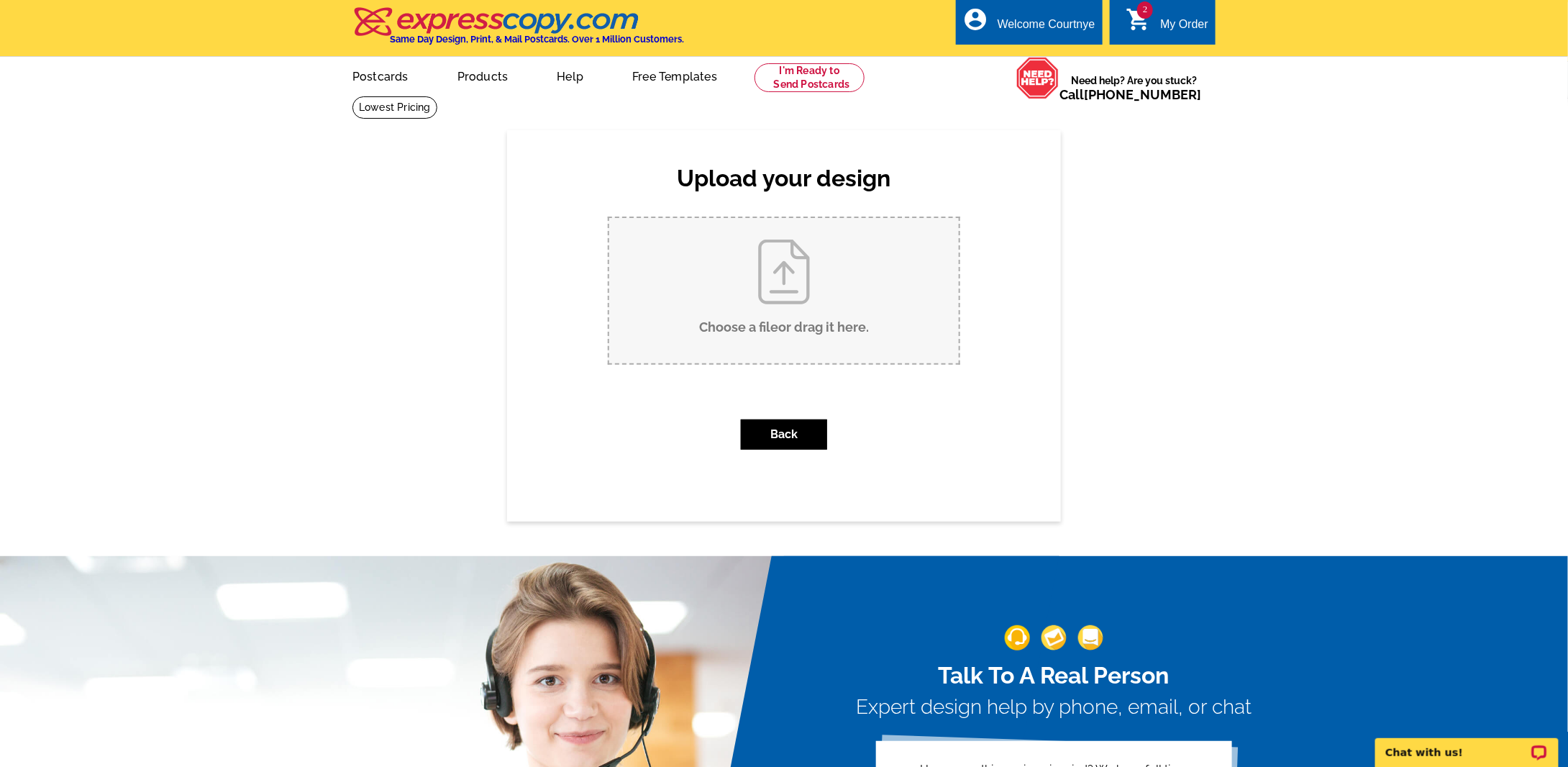
click at [778, 296] on input "Choose a file or drag it here ." at bounding box center [784, 290] width 349 height 145
type input "C:\fakepath\TuxedoIndustrial Front.pdf"
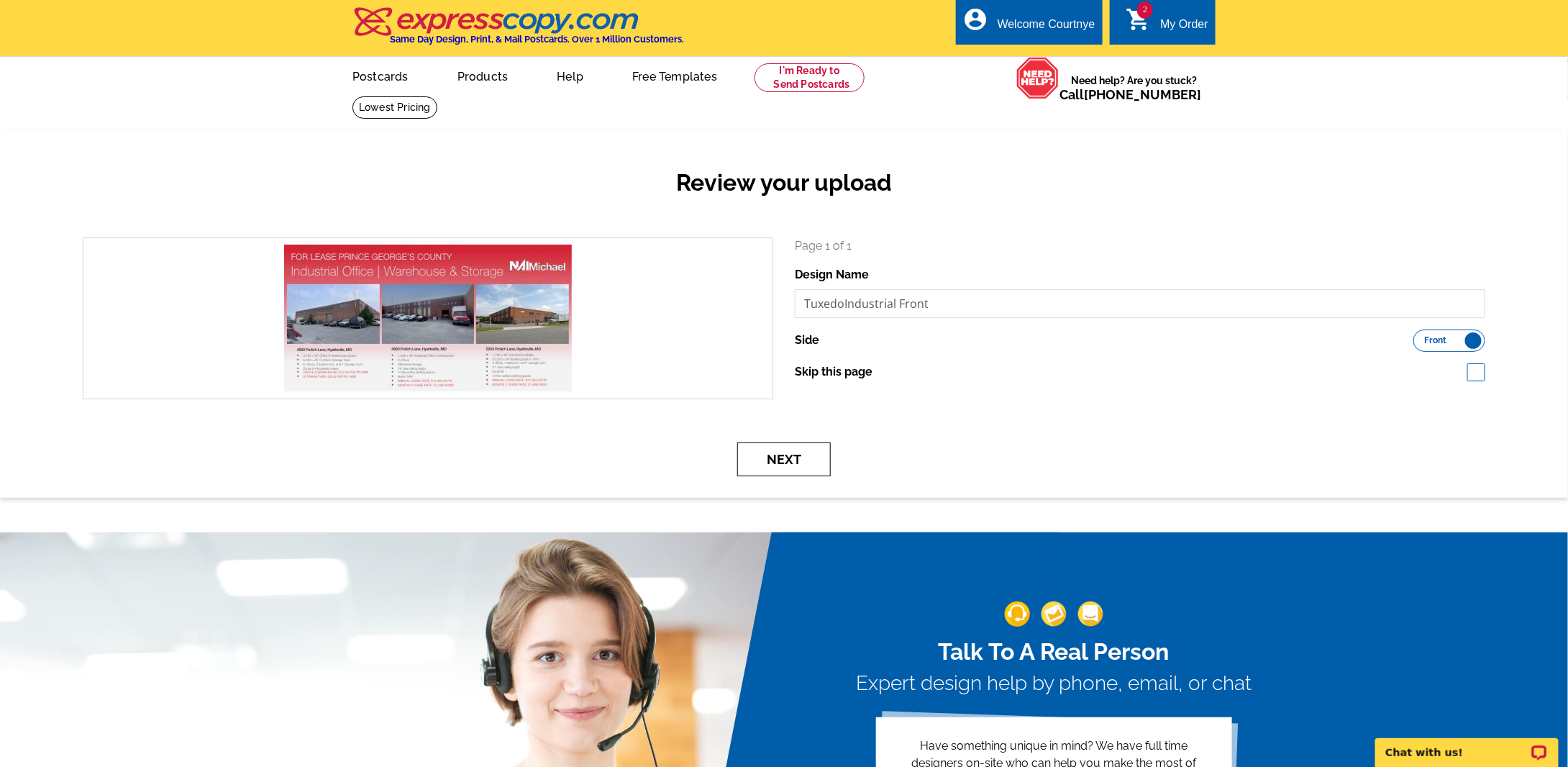
click at [787, 461] on button "Next" at bounding box center [784, 459] width 93 height 34
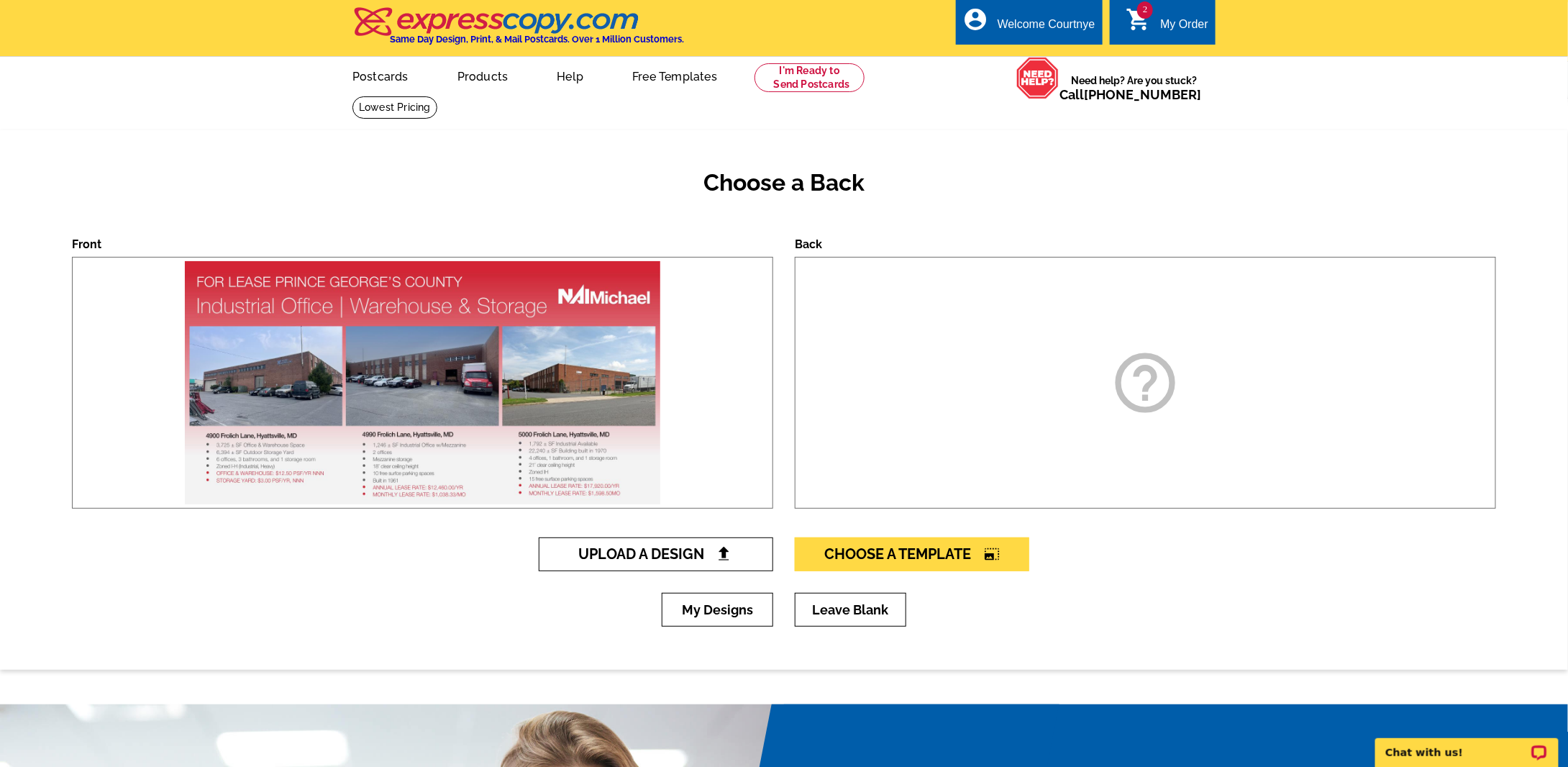
click at [637, 553] on span "Upload A Design" at bounding box center [656, 554] width 154 height 18
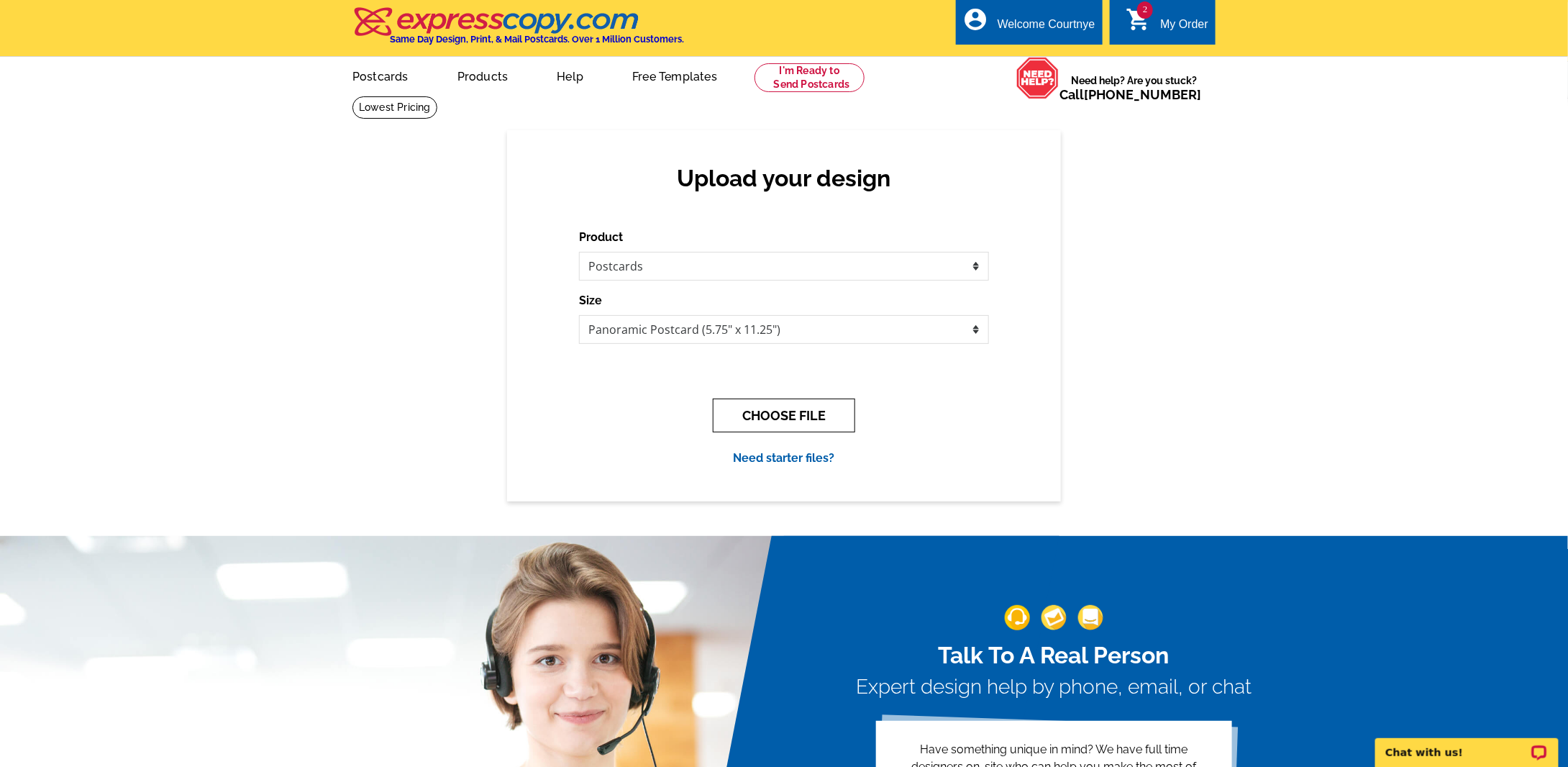
click at [764, 411] on button "CHOOSE FILE" at bounding box center [784, 415] width 142 height 34
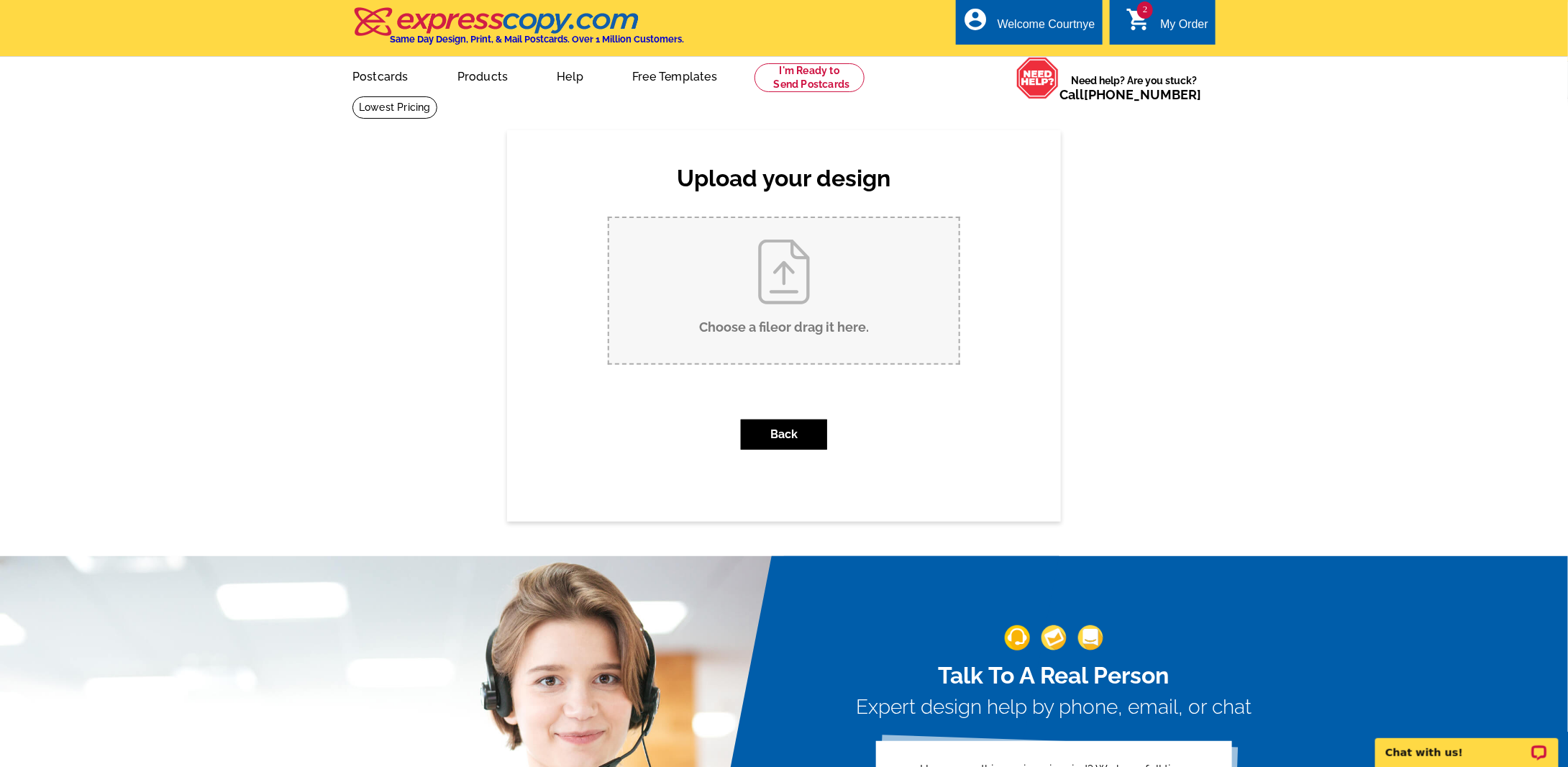
click at [781, 287] on input "Choose a file or drag it here ." at bounding box center [784, 290] width 349 height 145
type input "C:\fakepath\TuxedoIndustrial Back.pdf"
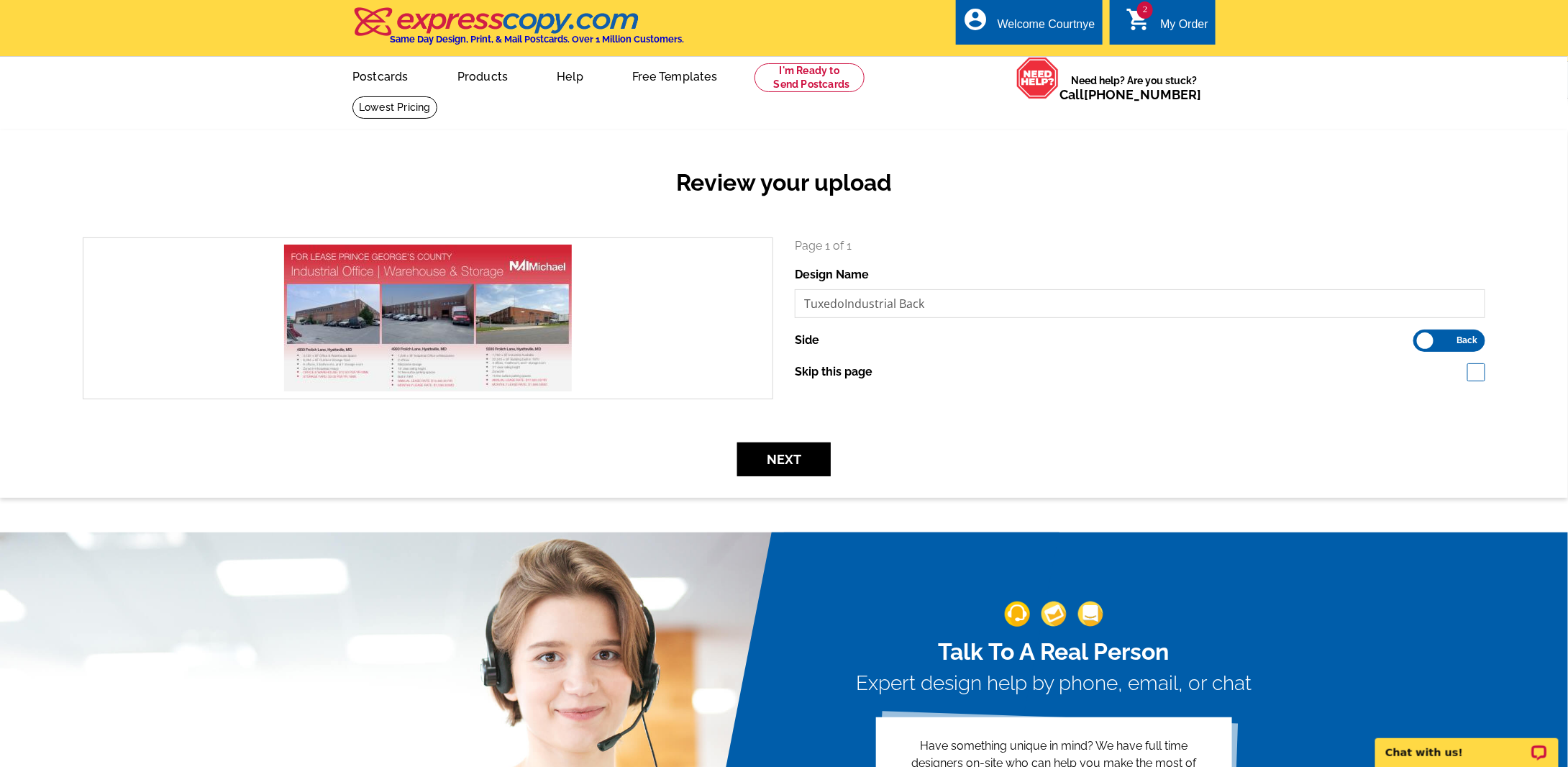
click at [1485, 372] on span at bounding box center [1476, 371] width 18 height 18
checkbox input "true"
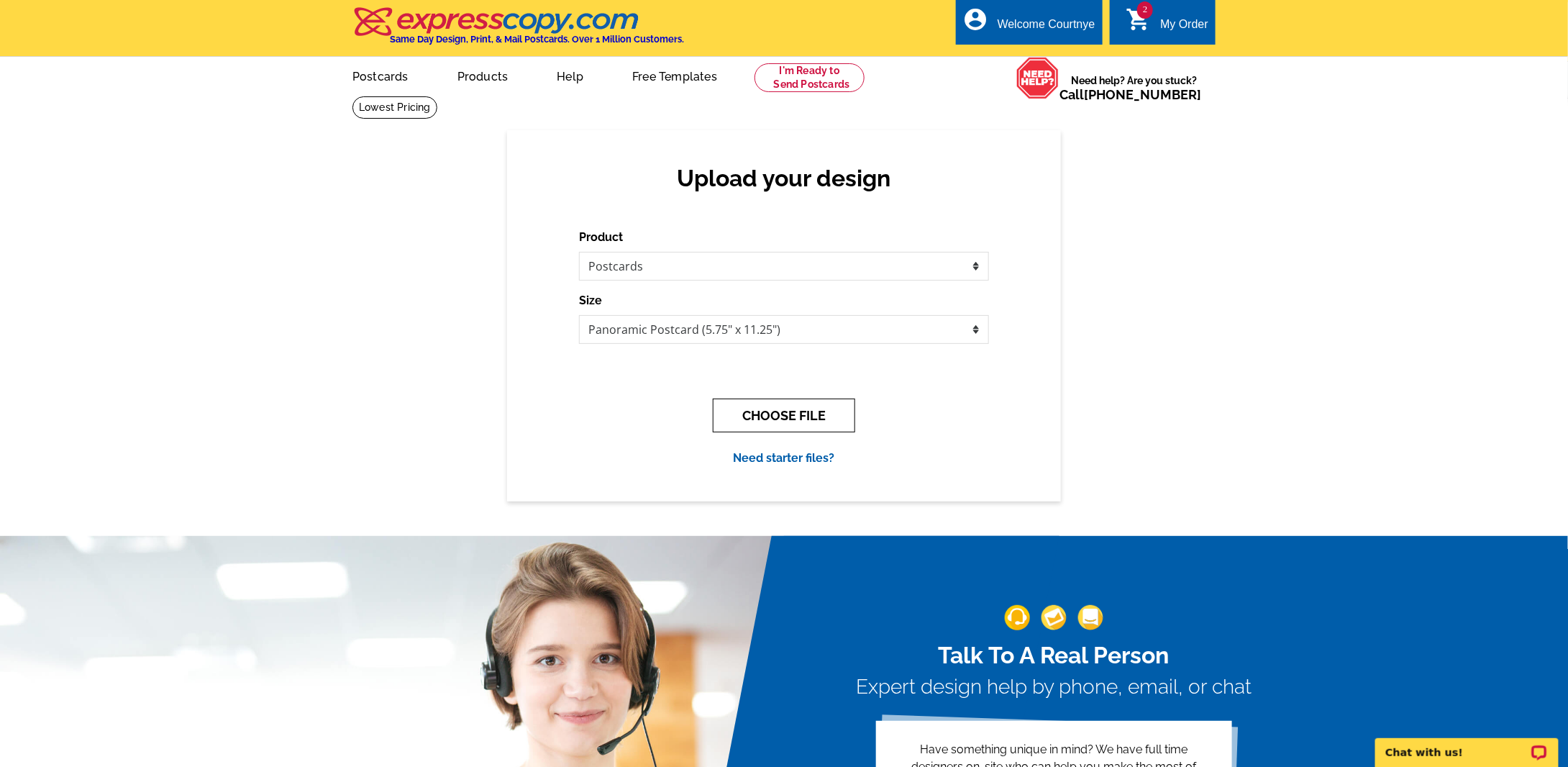
click at [811, 414] on button "CHOOSE FILE" at bounding box center [784, 415] width 142 height 34
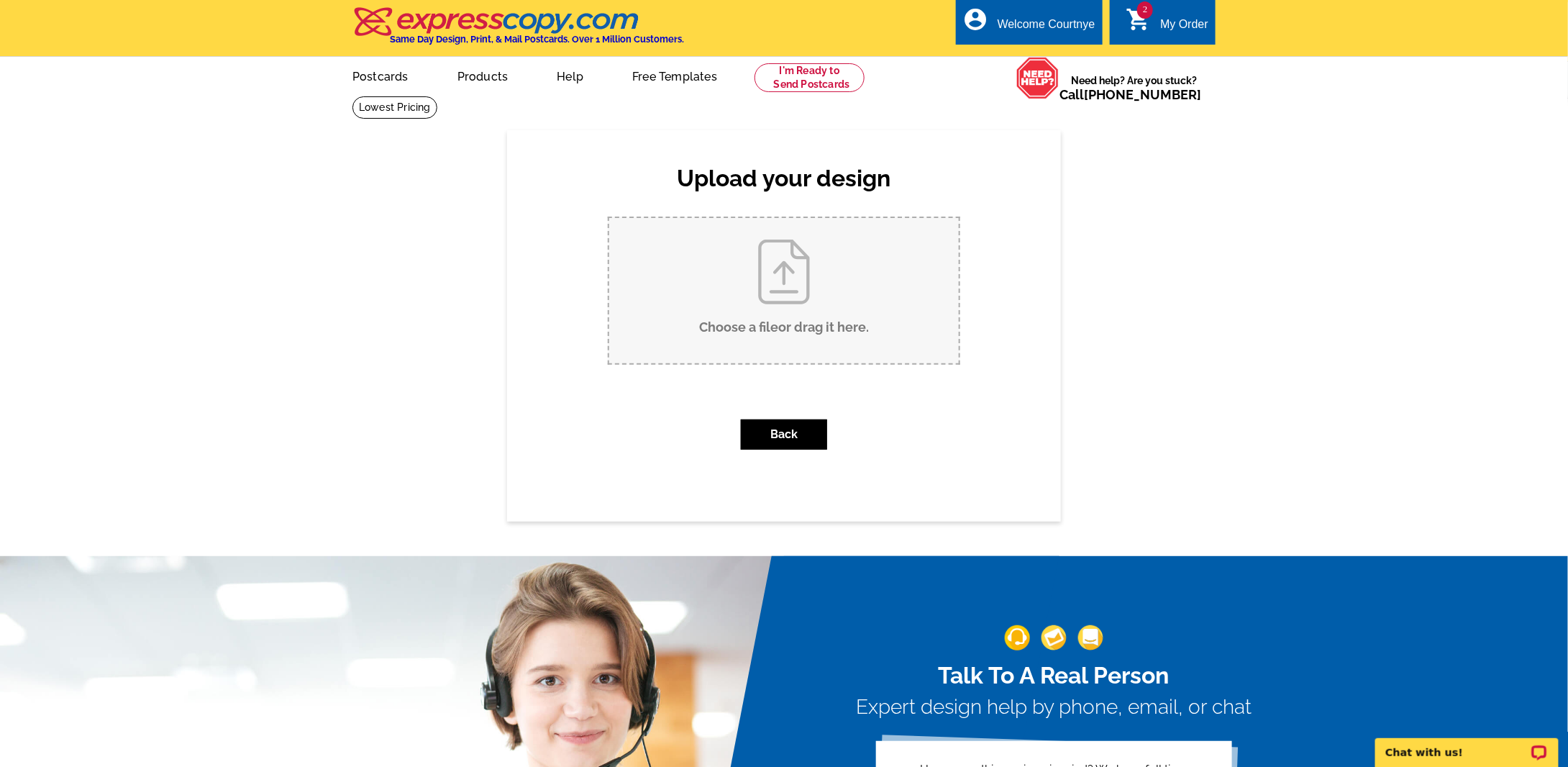
click at [738, 323] on input "Choose a file or drag it here ." at bounding box center [784, 290] width 349 height 145
type input "C:\fakepath\TuxedoIndustrial Back.pdf"
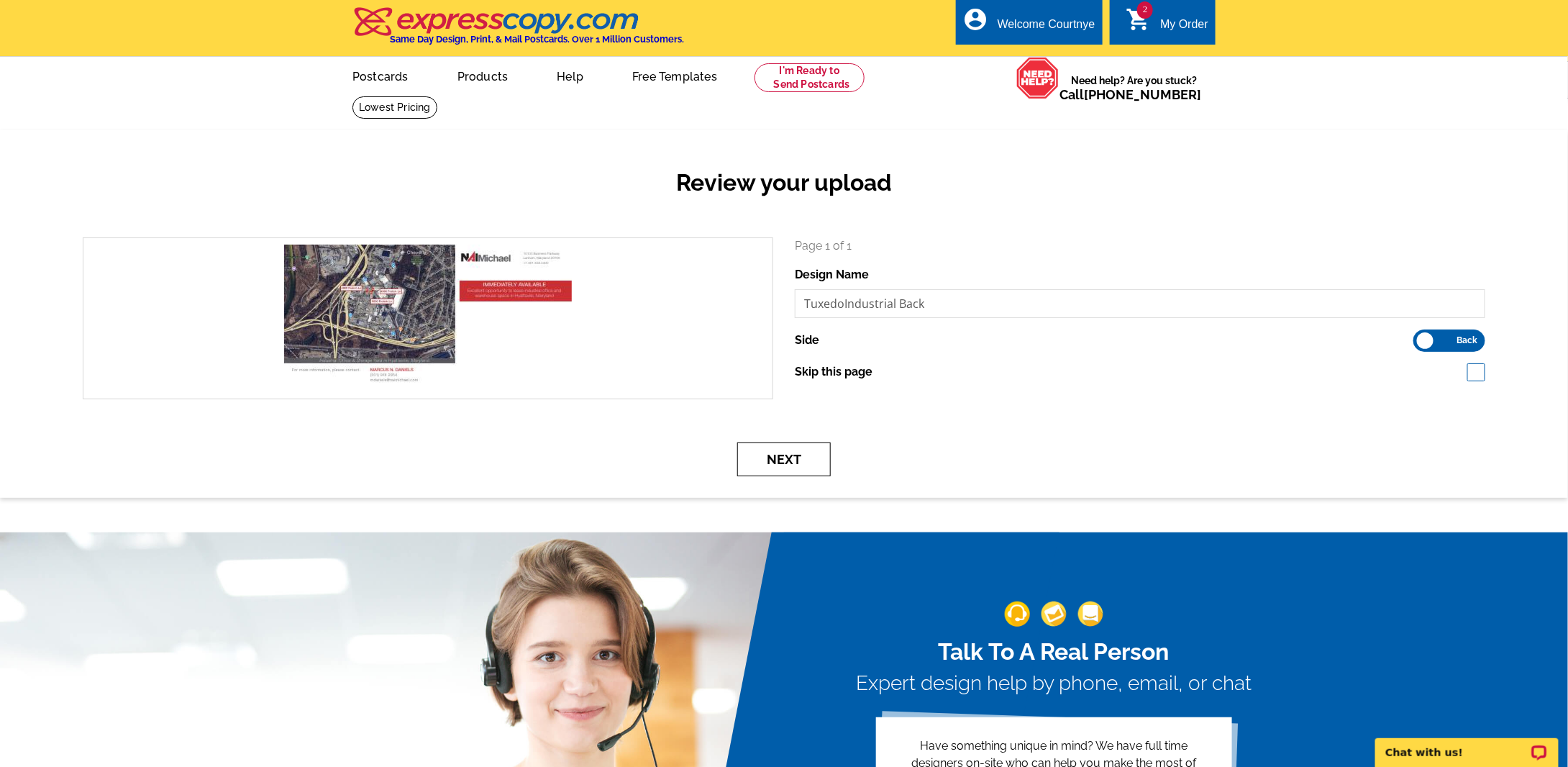
click at [786, 454] on button "Next" at bounding box center [784, 459] width 93 height 34
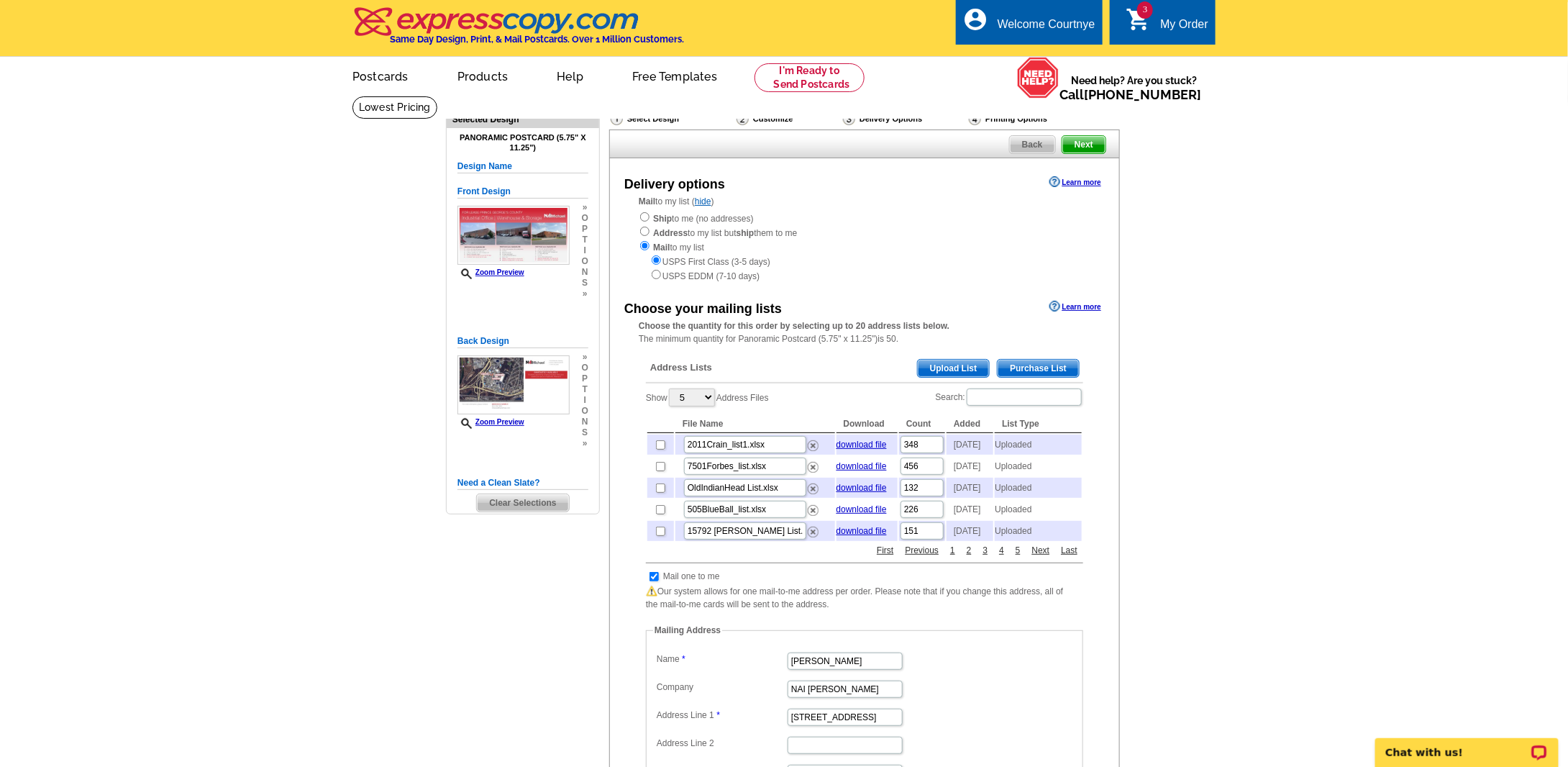
click at [962, 367] on span "Upload List" at bounding box center [953, 368] width 71 height 18
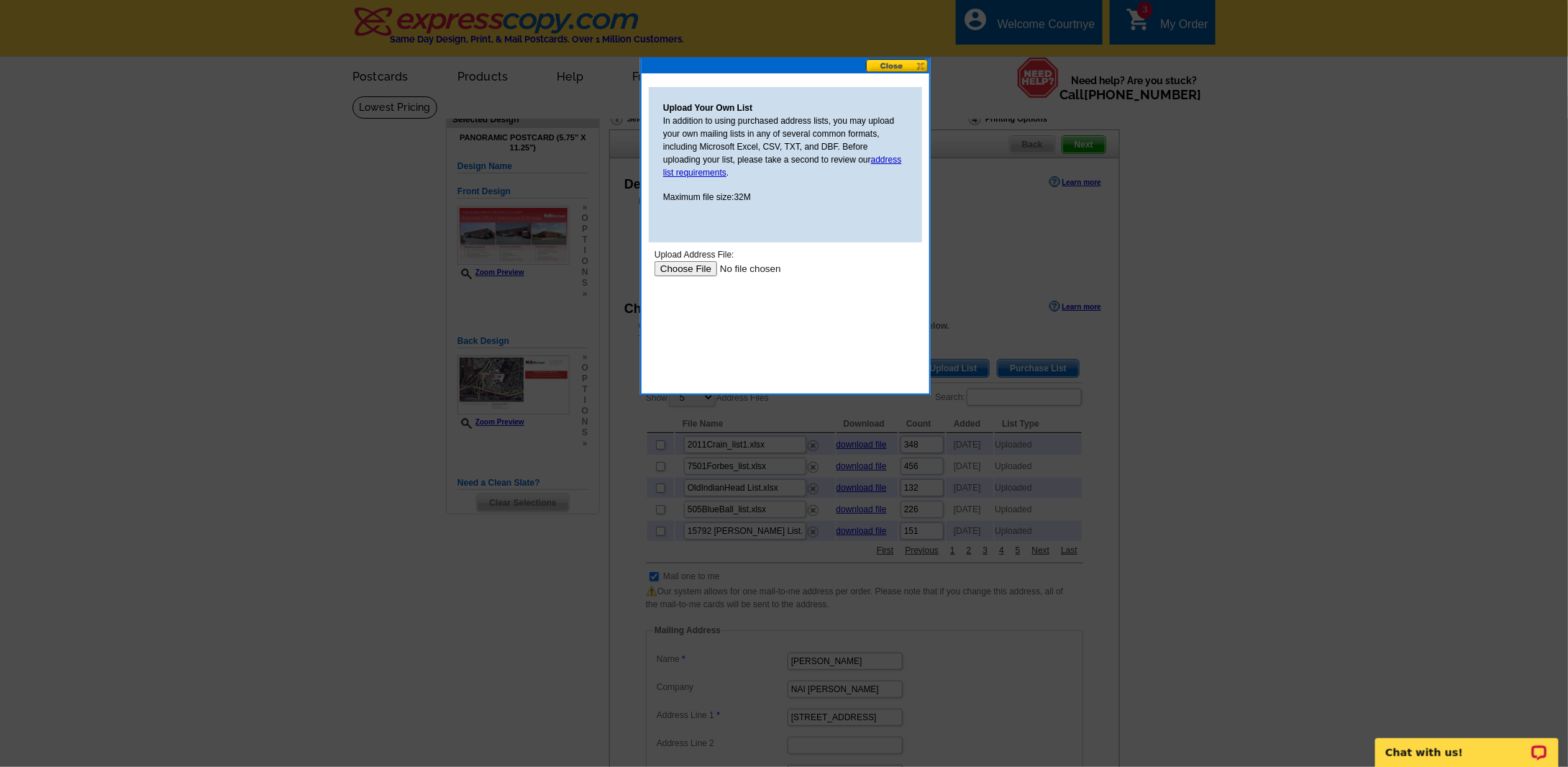
click at [688, 271] on input "file" at bounding box center [745, 268] width 182 height 15
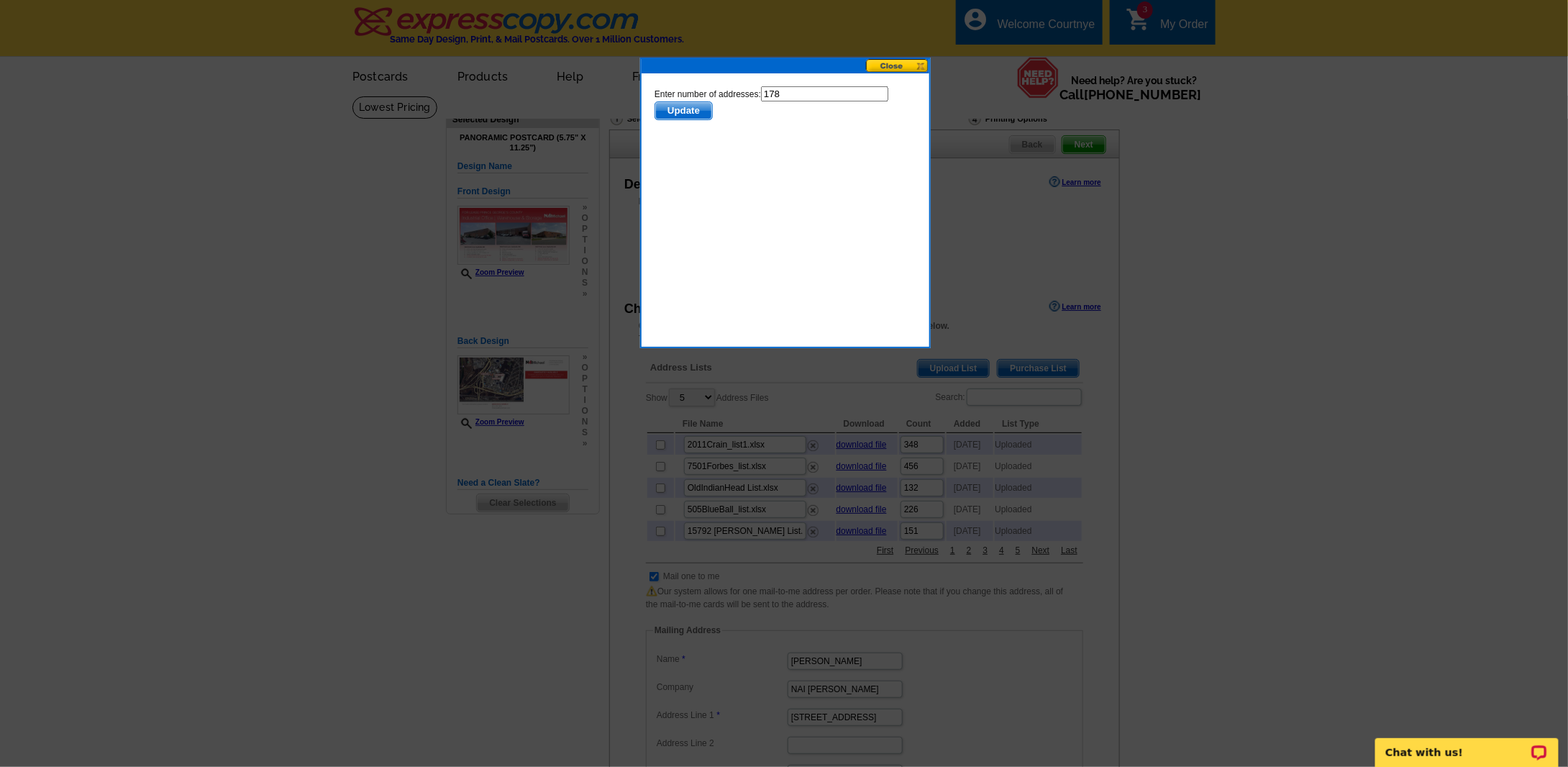
click at [670, 114] on span "Update" at bounding box center [683, 110] width 57 height 18
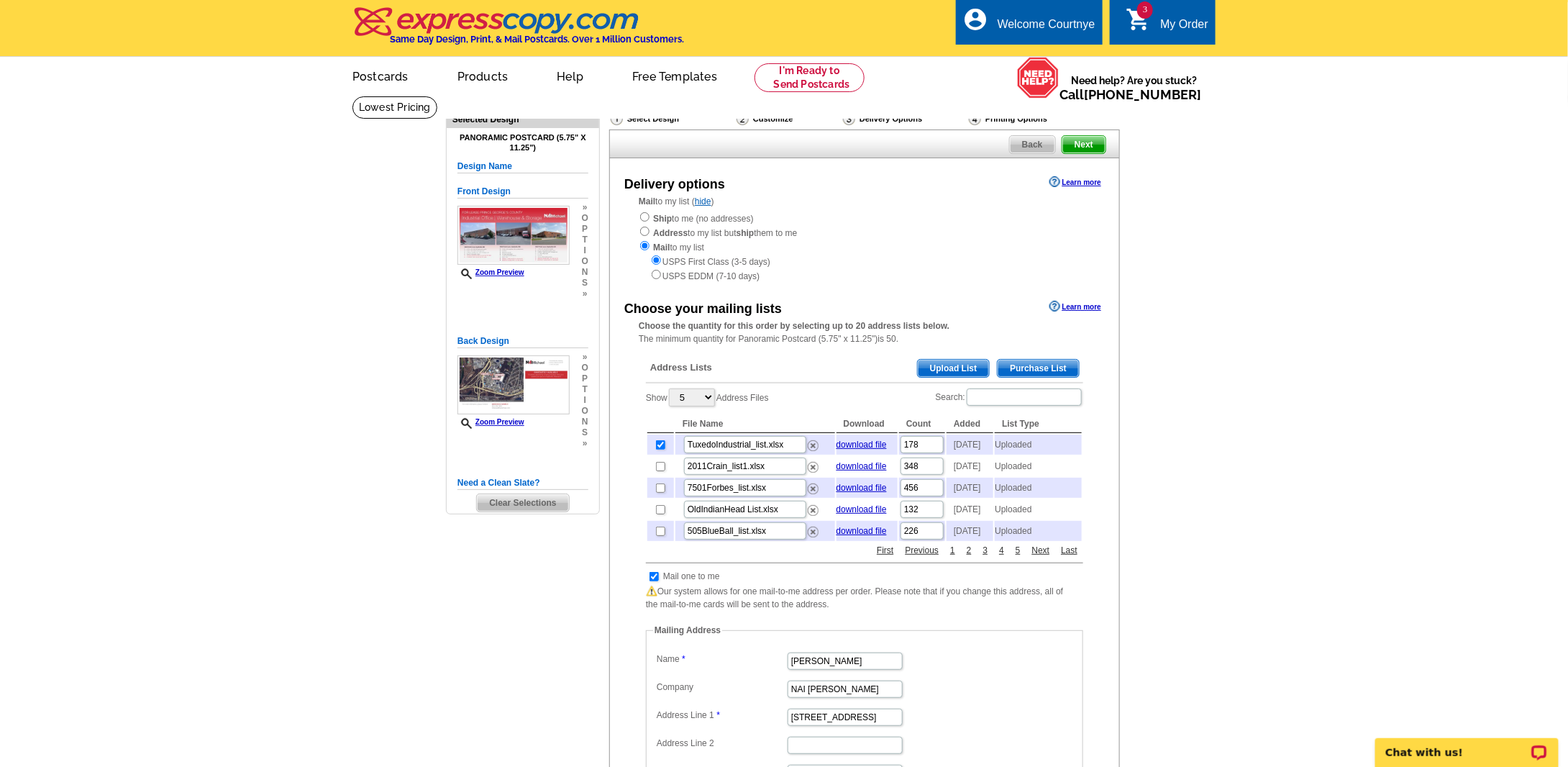
click at [1085, 141] on span "Next" at bounding box center [1084, 144] width 43 height 18
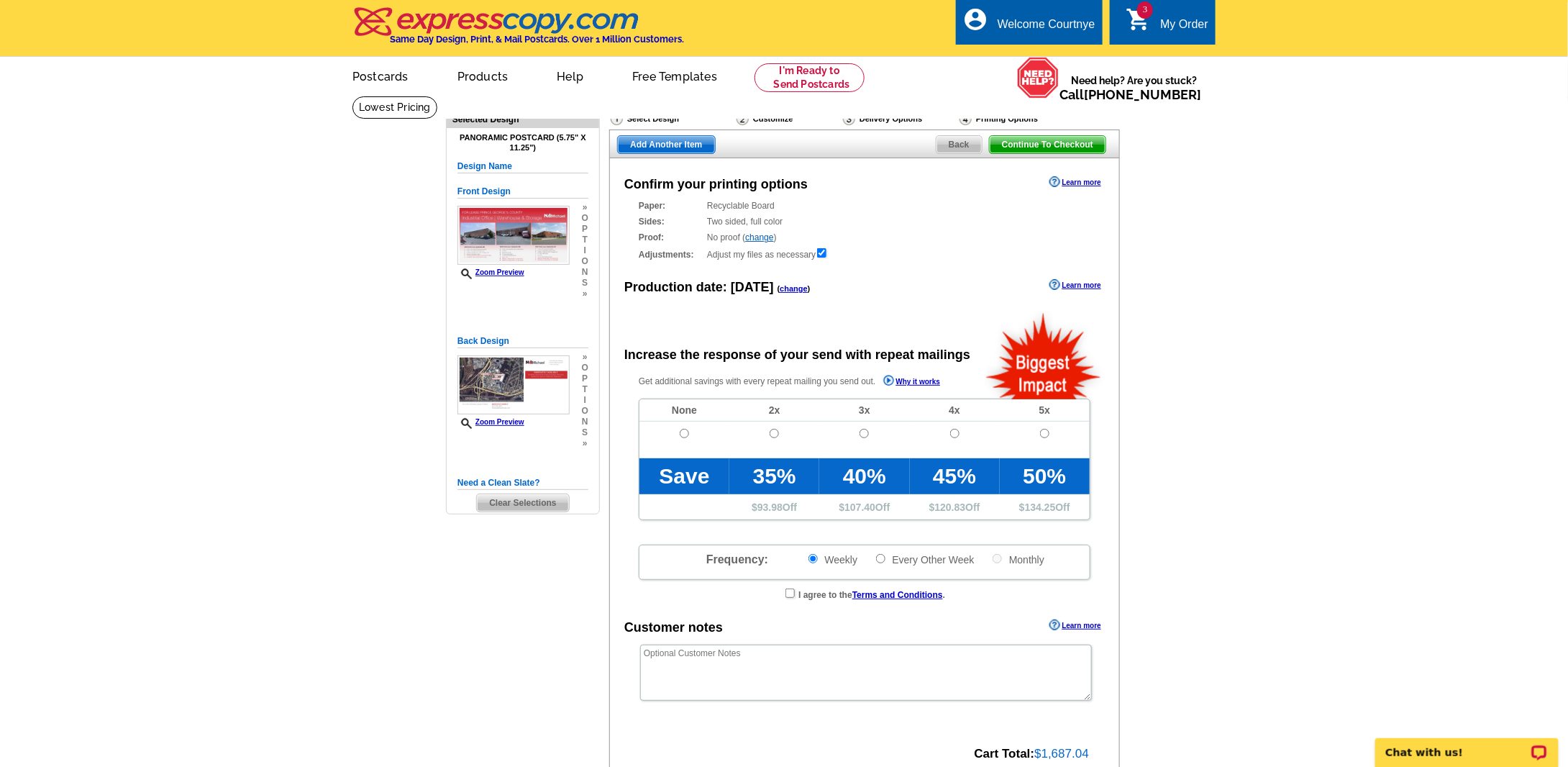
radio input "false"
click at [680, 433] on input "radio" at bounding box center [685, 433] width 9 height 9
radio input "true"
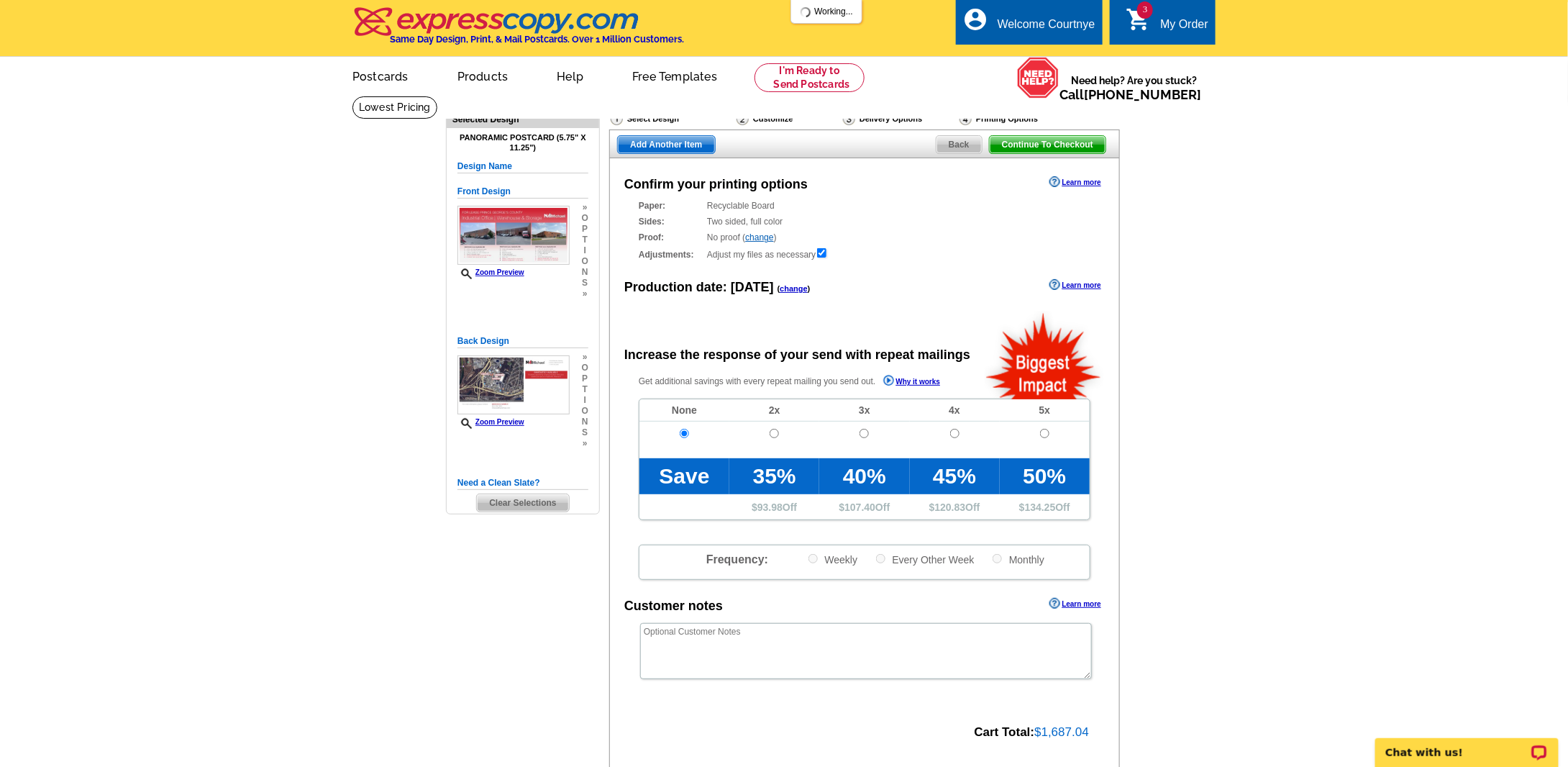
click at [1064, 140] on span "Continue To Checkout" at bounding box center [1047, 144] width 115 height 18
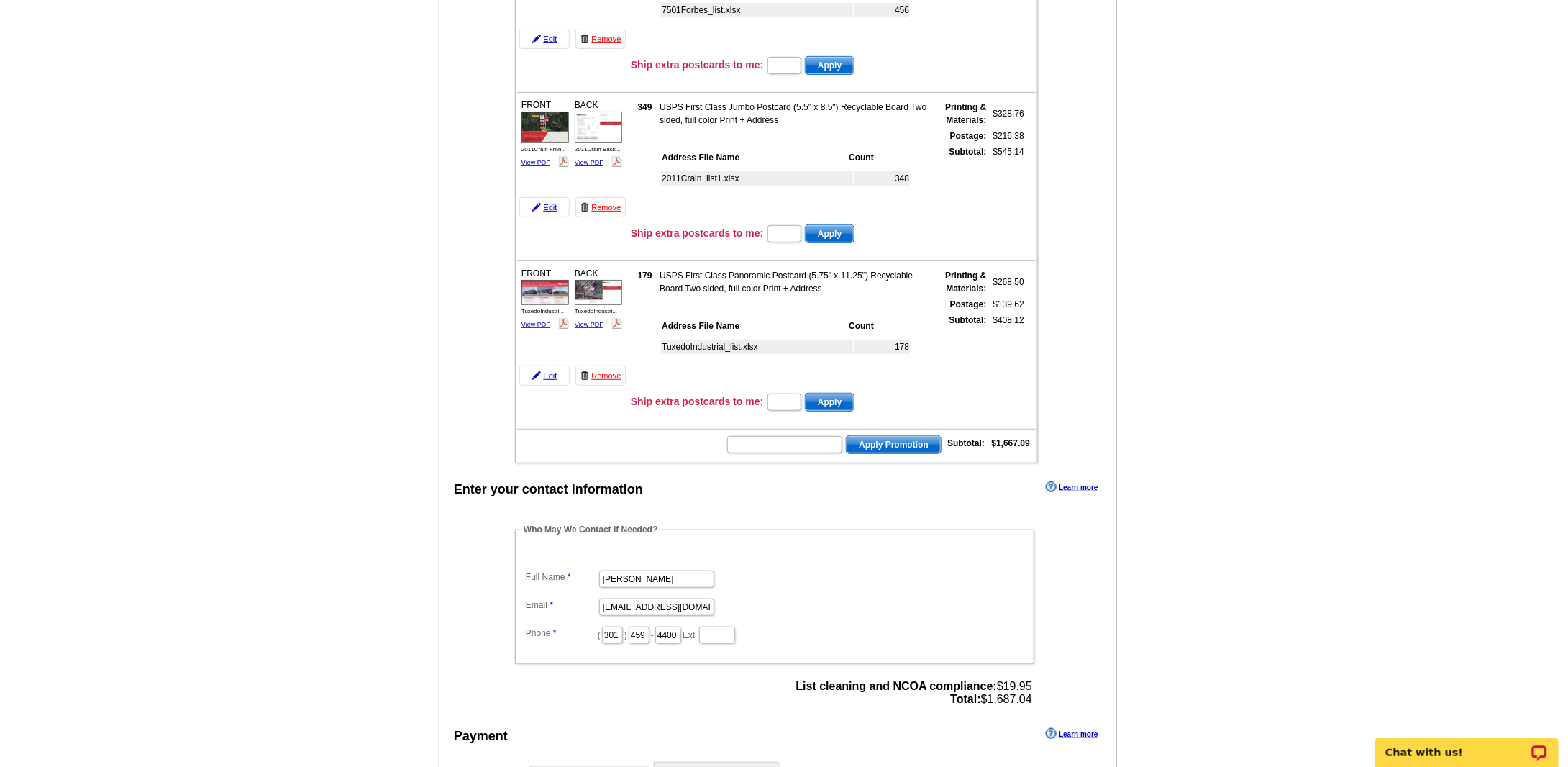
scroll to position [287, 0]
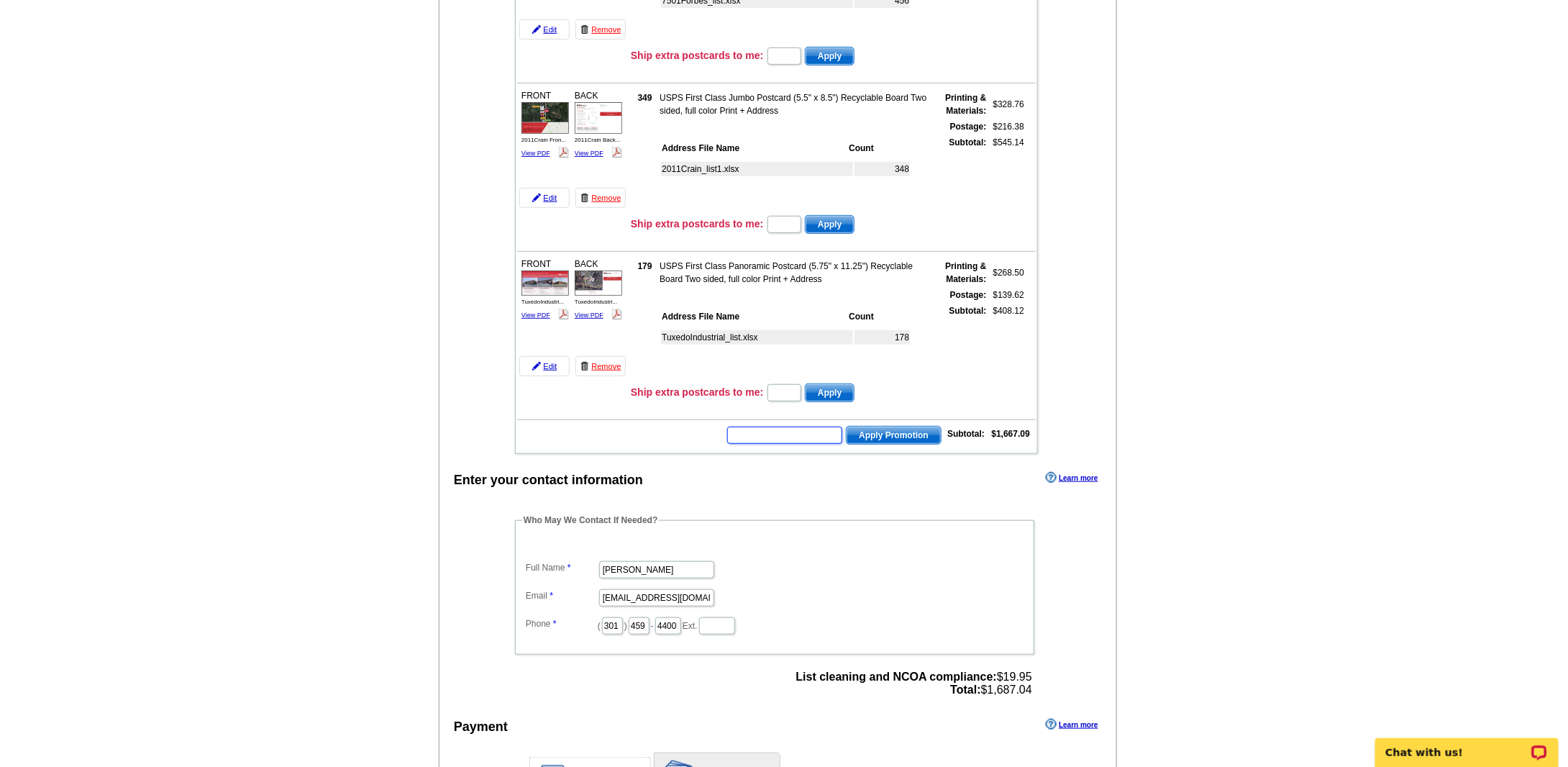
click at [765, 427] on input "text" at bounding box center [784, 435] width 115 height 18
type input "GROW0825"
click at [907, 427] on span "Apply Promotion" at bounding box center [893, 435] width 94 height 18
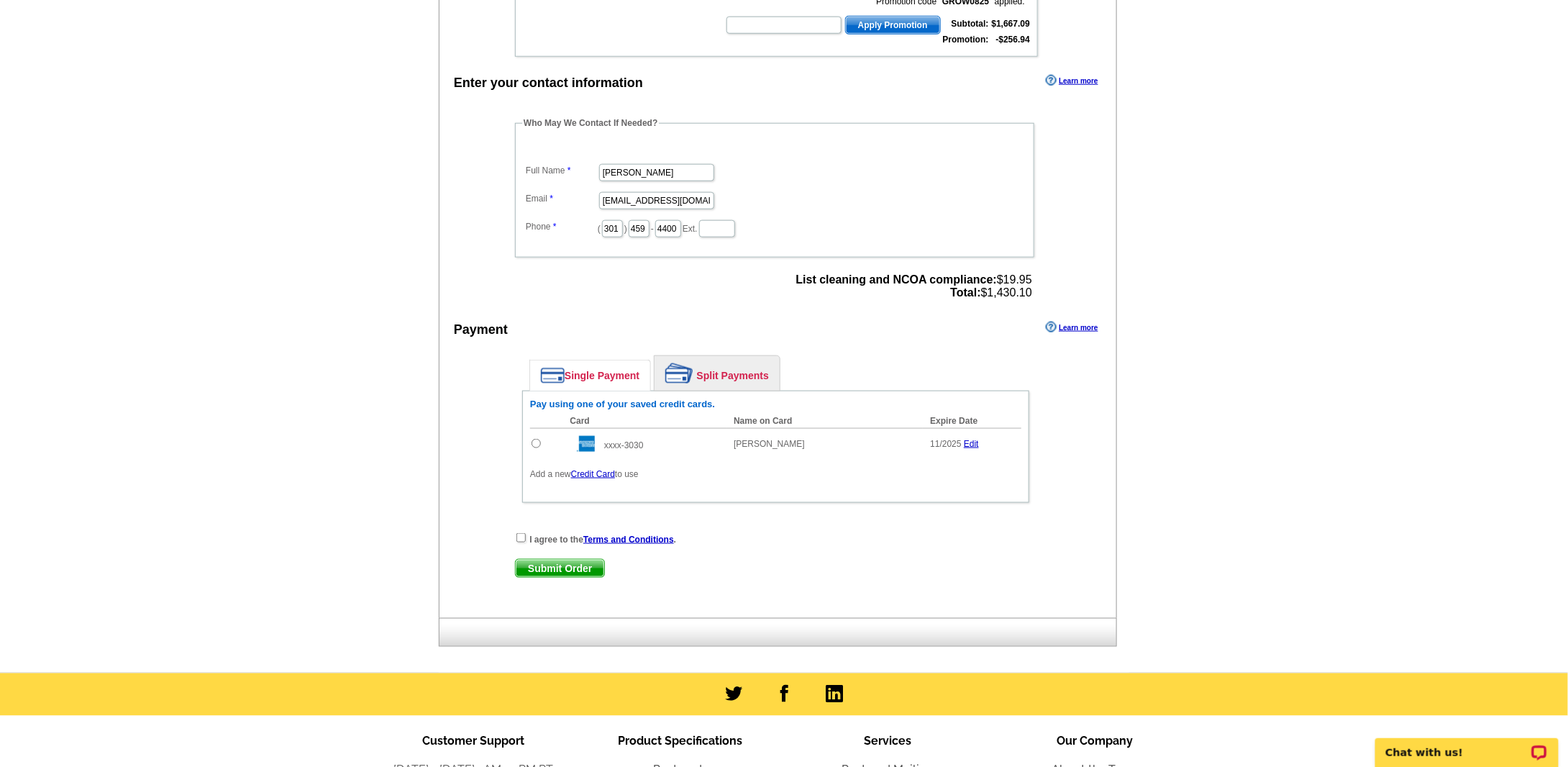
scroll to position [719, 0]
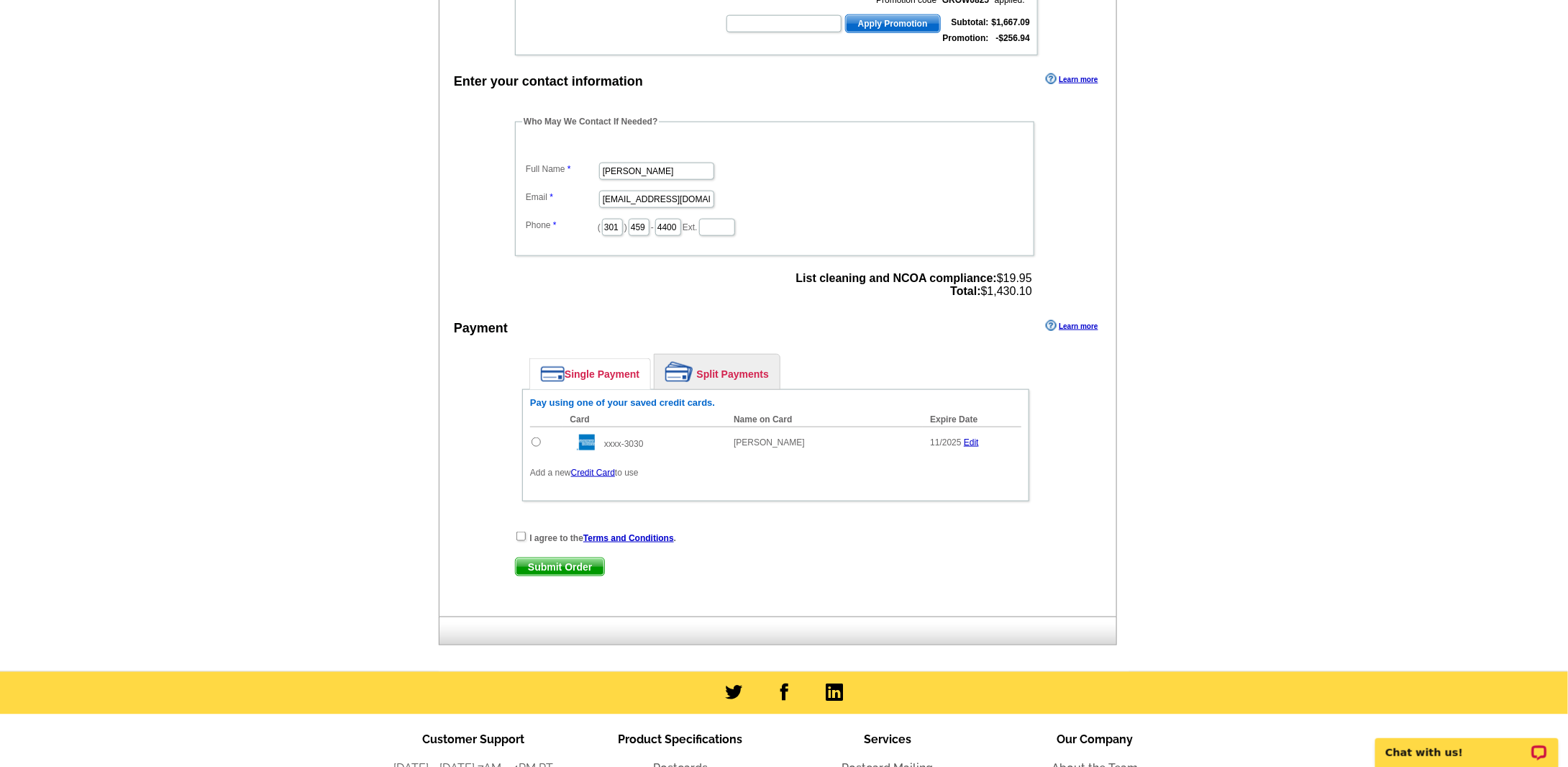
click at [532, 437] on input "radio" at bounding box center [536, 442] width 9 height 9
radio input "true"
click at [518, 531] on input "checkbox" at bounding box center [521, 536] width 9 height 9
checkbox input "true"
click at [553, 558] on span "Submit Order" at bounding box center [560, 566] width 89 height 18
